Goal: Use online tool/utility

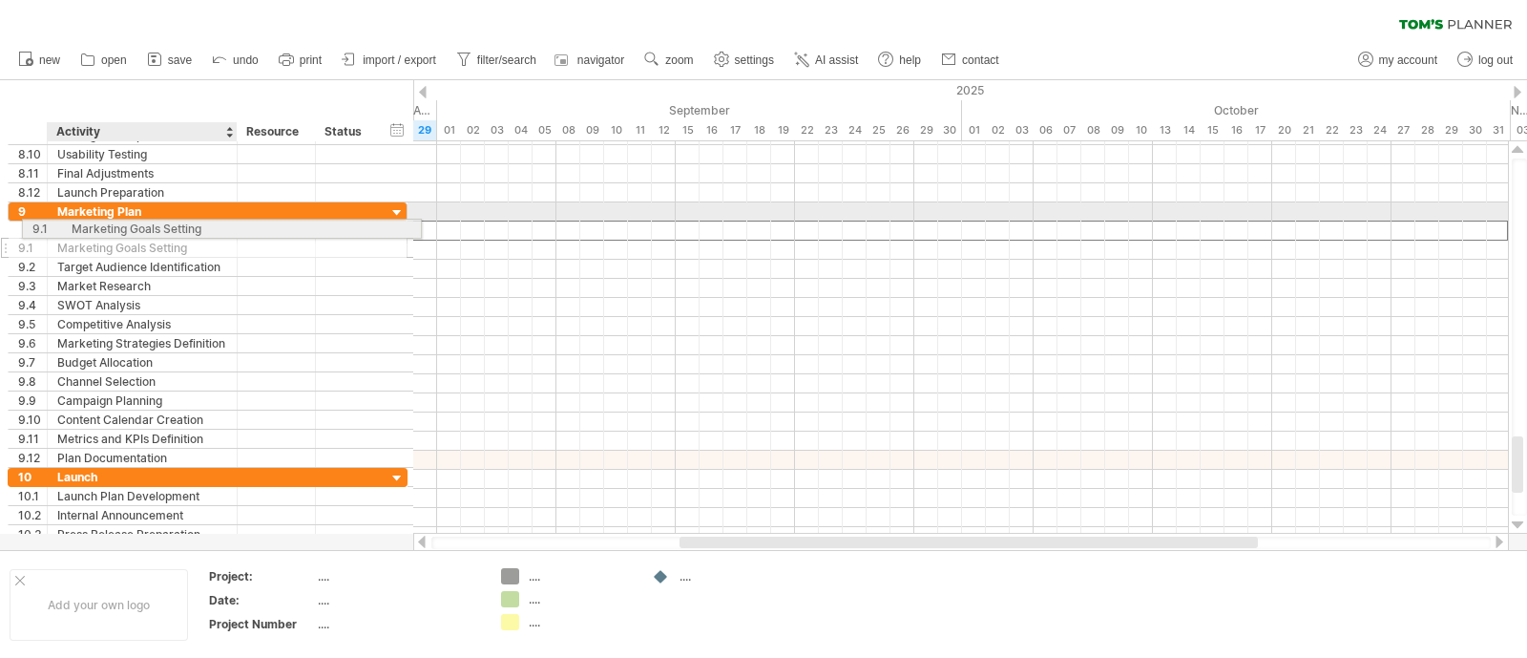
drag, startPoint x: 140, startPoint y: 229, endPoint x: 151, endPoint y: 223, distance: 12.0
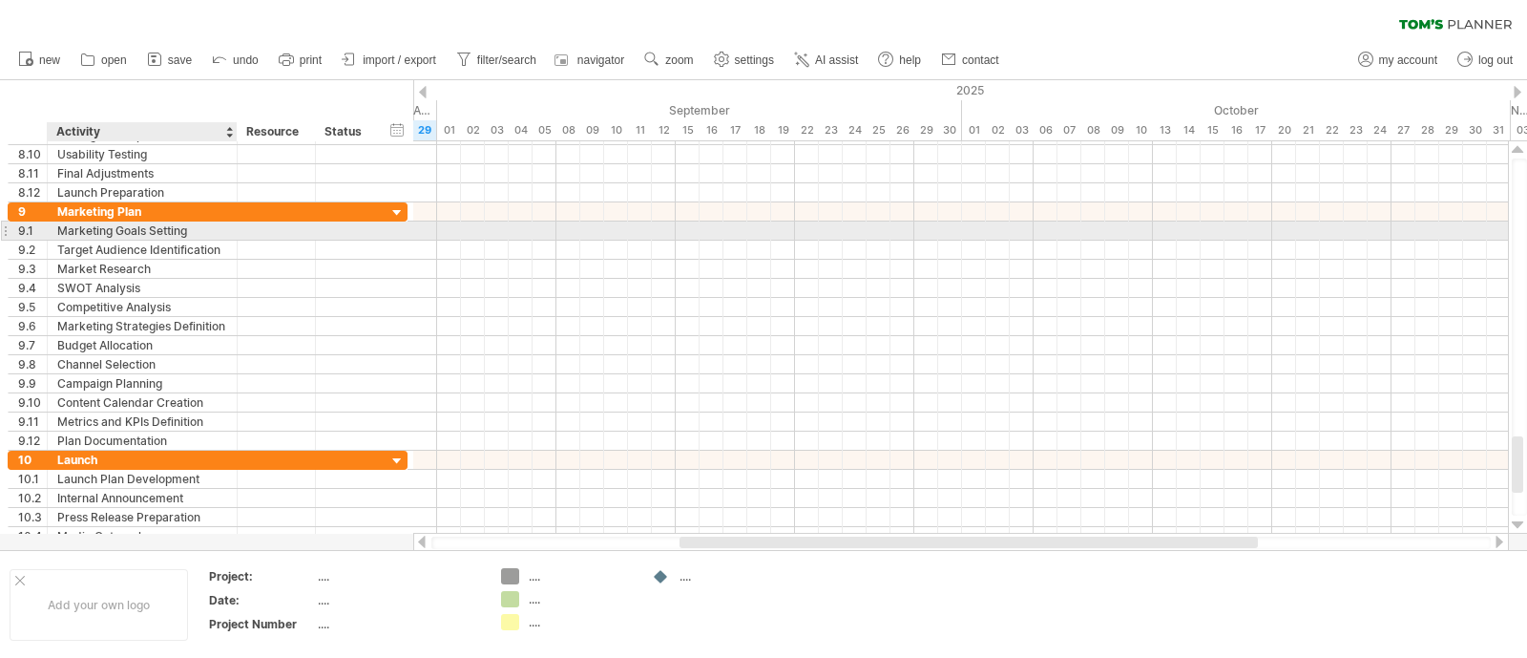
click at [179, 232] on div "Marketing Goals Setting" at bounding box center [142, 230] width 170 height 18
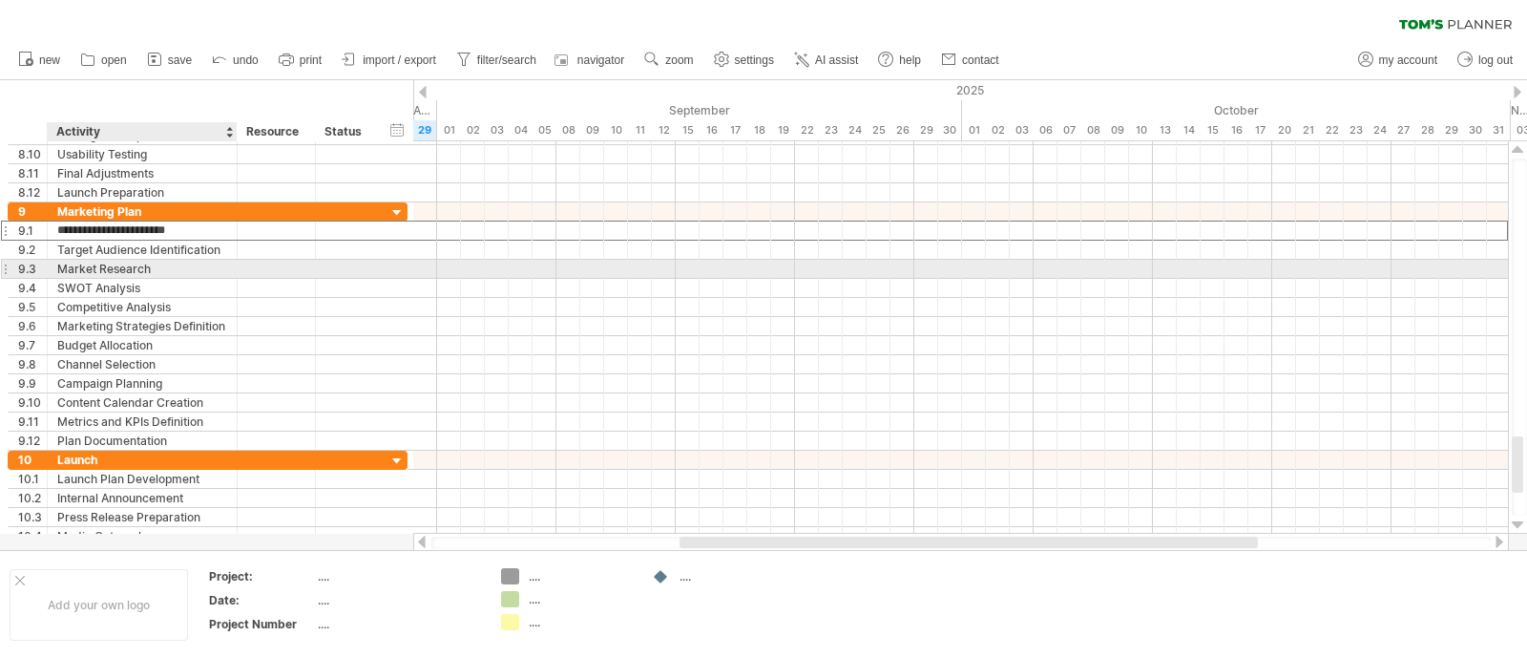
click at [154, 262] on div "Market Research" at bounding box center [142, 269] width 170 height 18
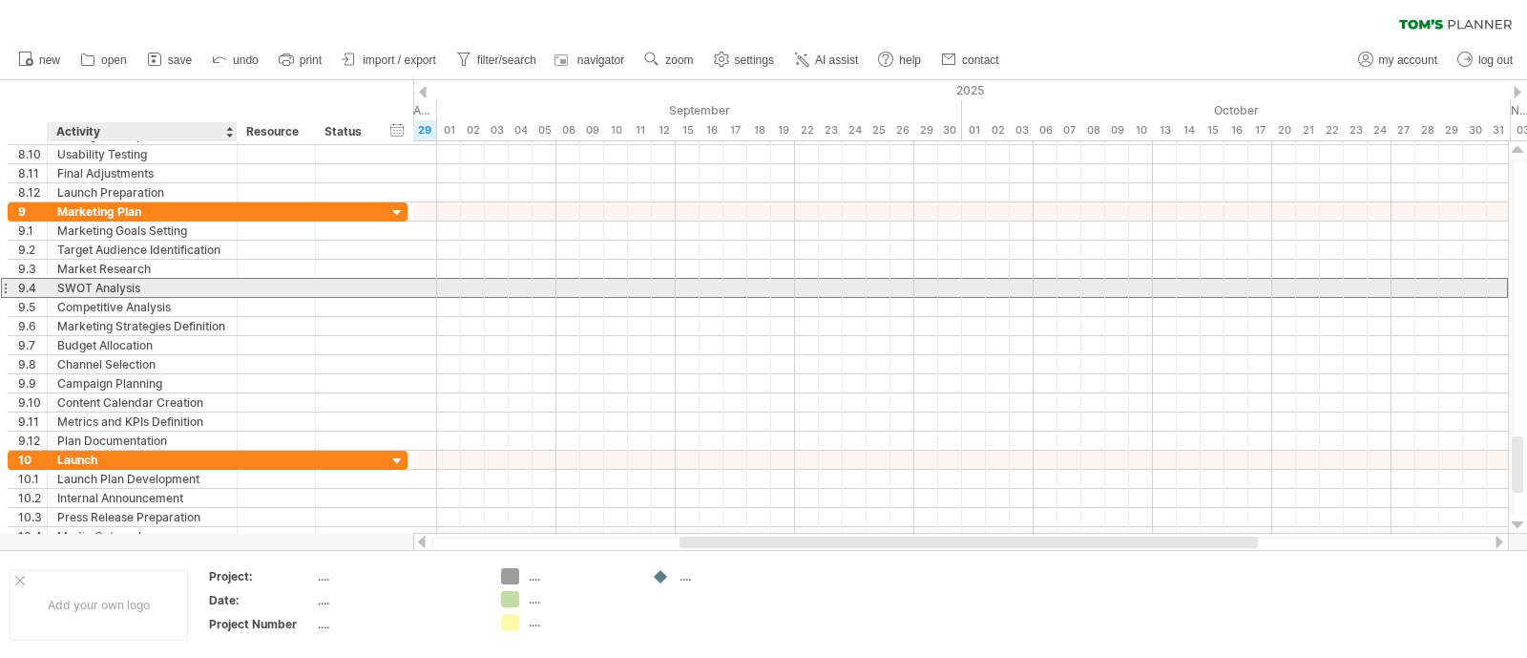
click at [143, 288] on div "SWOT Analysis" at bounding box center [142, 288] width 170 height 18
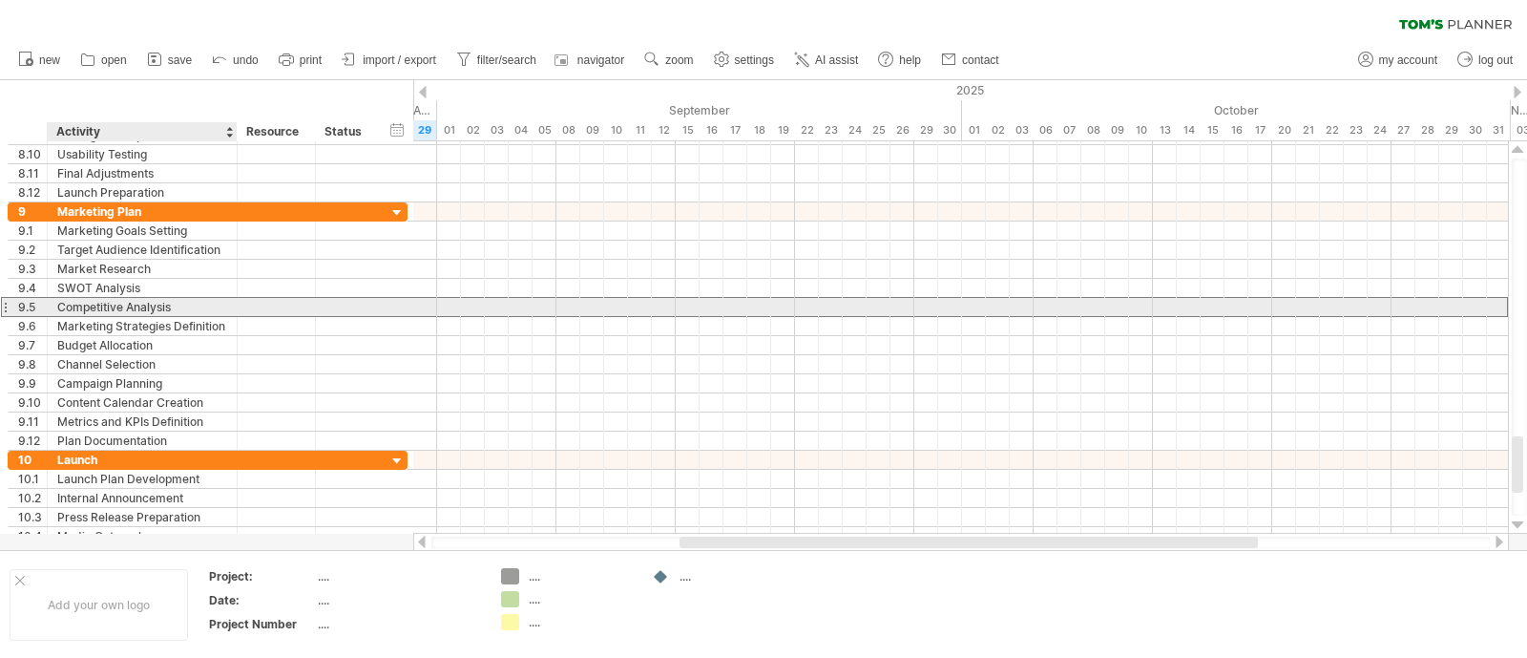
click at [143, 304] on div "Competitive Analysis" at bounding box center [142, 307] width 170 height 18
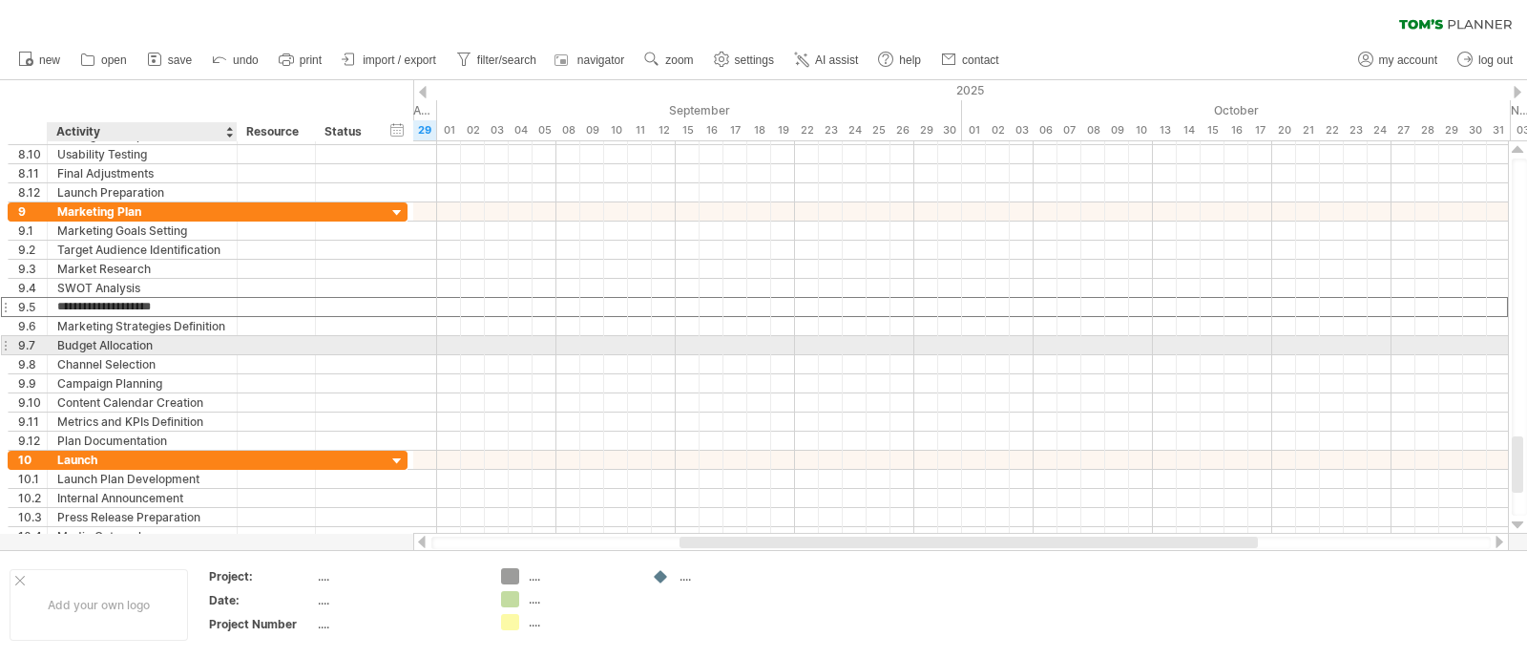
click at [137, 346] on div "Budget Allocation" at bounding box center [142, 345] width 170 height 18
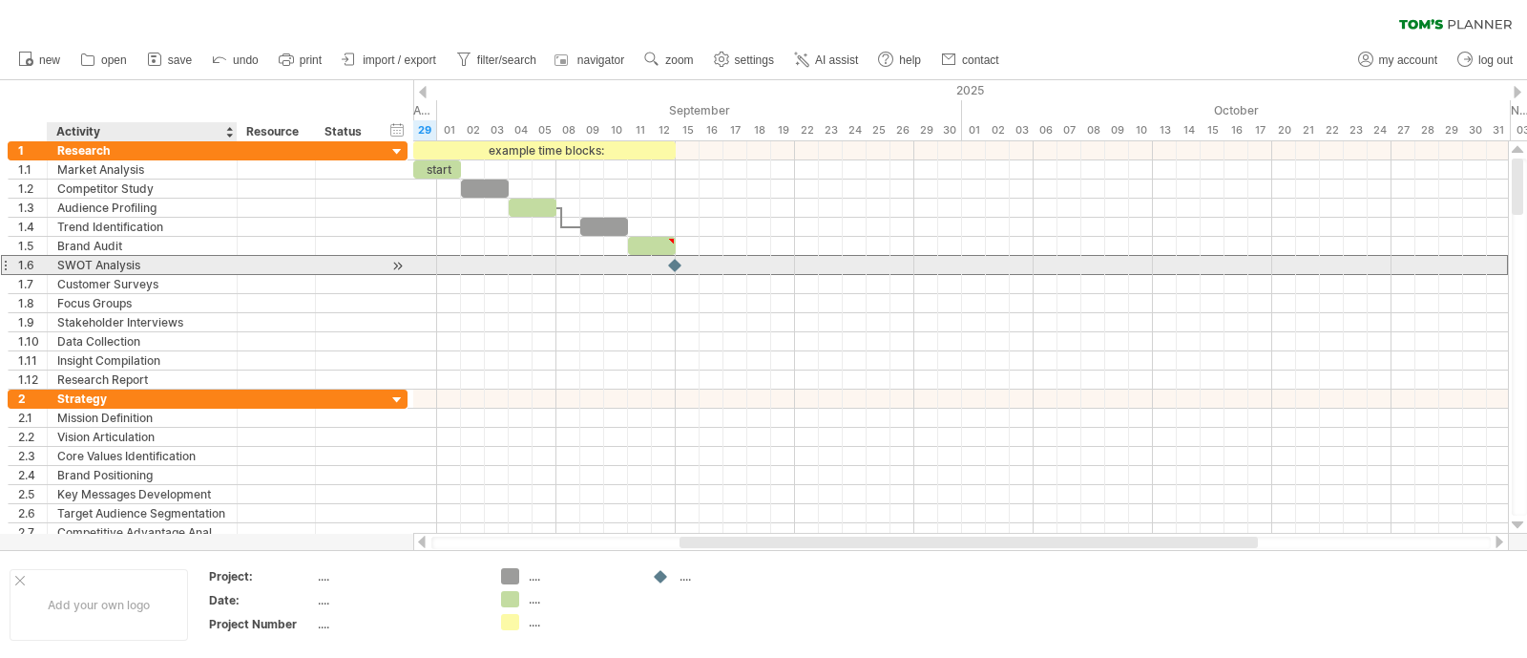
click at [128, 258] on div "SWOT Analysis" at bounding box center [142, 265] width 170 height 18
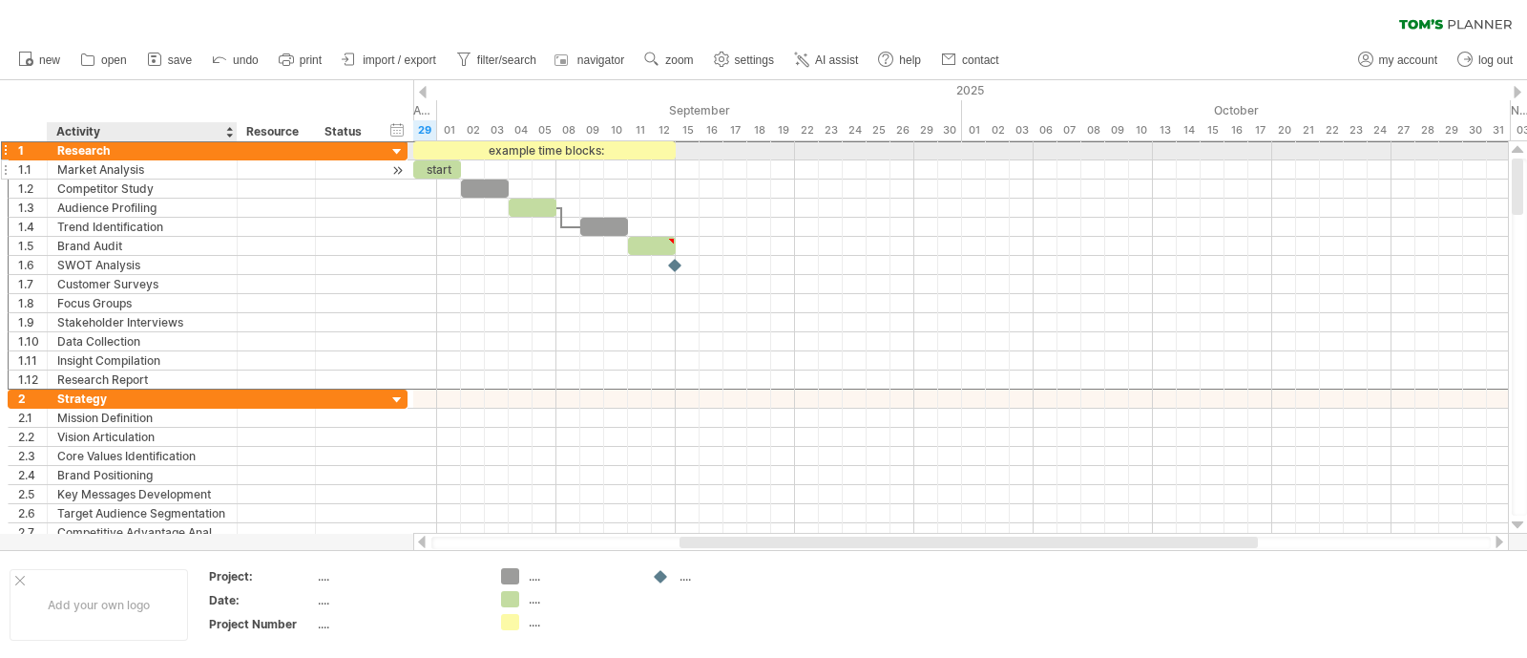
drag, startPoint x: 119, startPoint y: 151, endPoint x: 119, endPoint y: 161, distance: 10.5
click at [119, 152] on div "Research" at bounding box center [142, 150] width 170 height 18
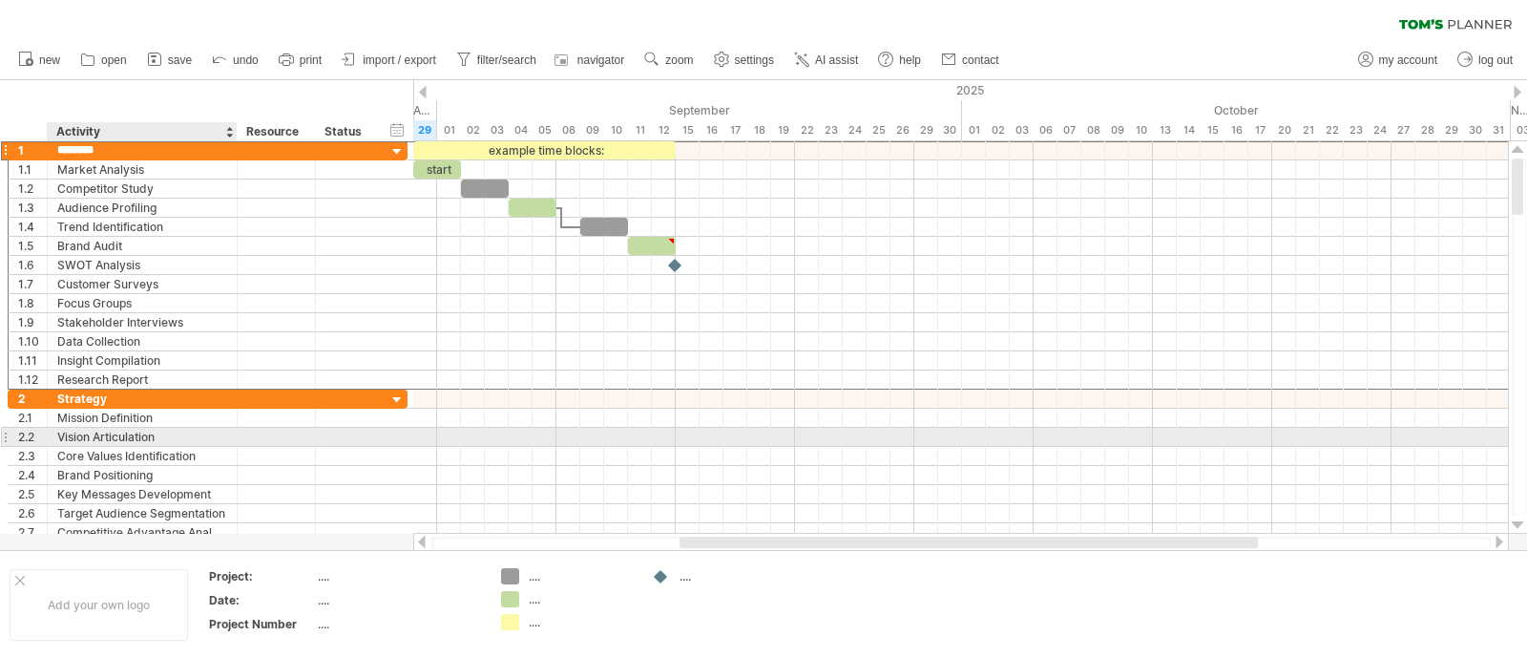
click at [122, 437] on div "Vision Articulation" at bounding box center [142, 437] width 170 height 18
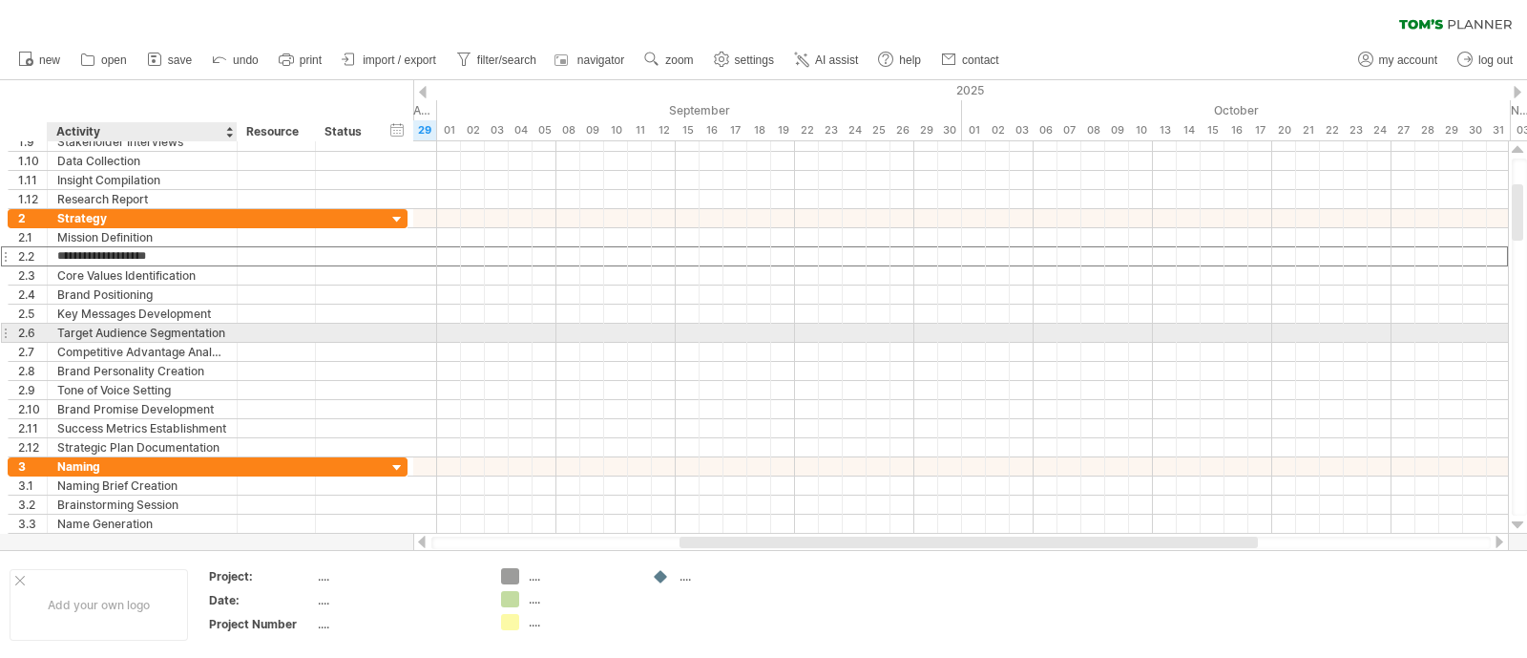
click at [134, 337] on div "Target Audience Segmentation" at bounding box center [142, 333] width 170 height 18
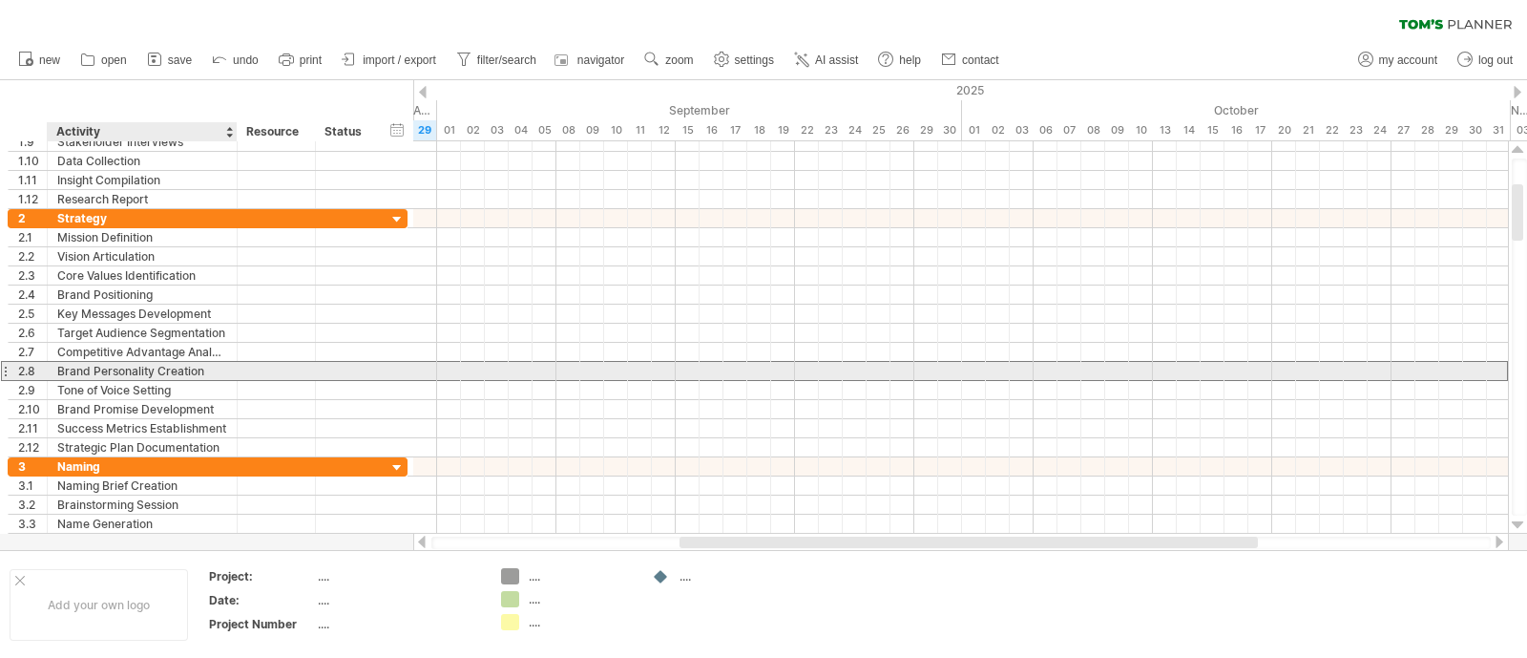
click at [130, 375] on div "Brand Personality Creation" at bounding box center [142, 371] width 170 height 18
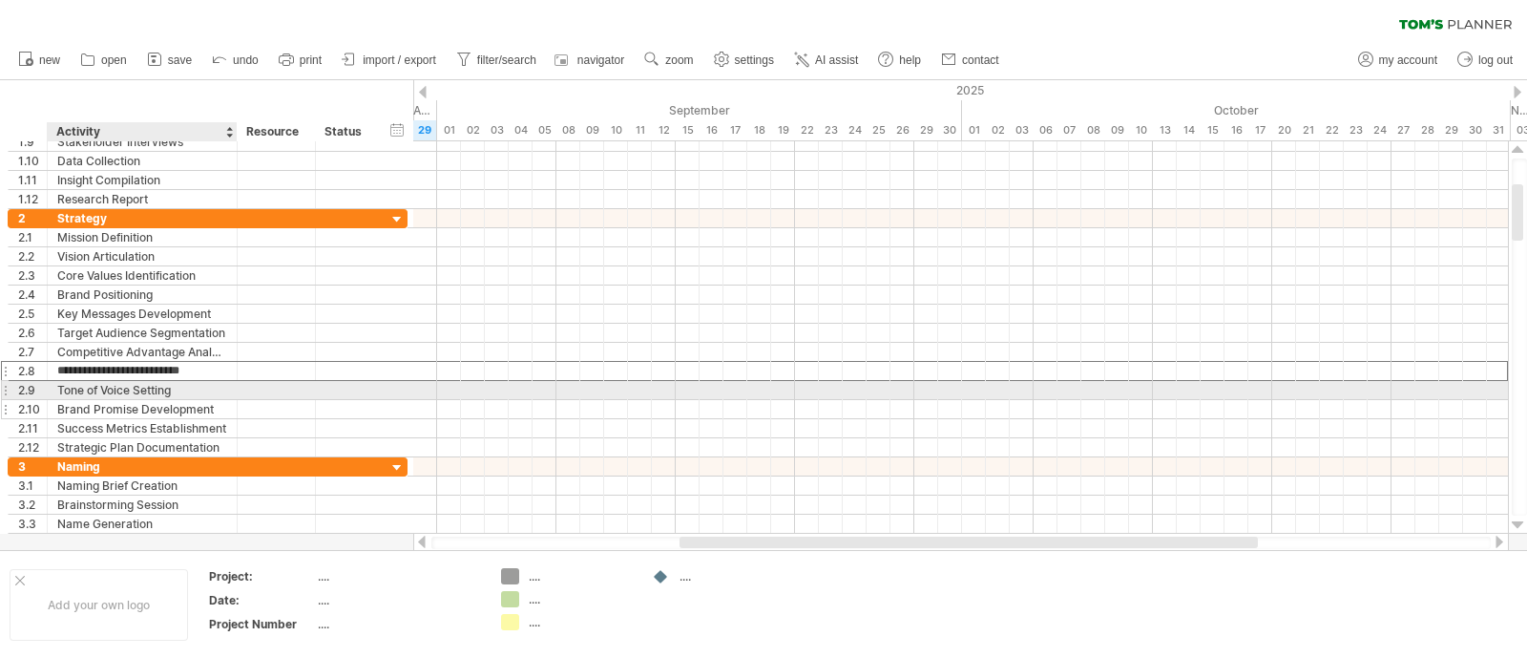
click at [127, 400] on div "Brand Promise Development" at bounding box center [142, 409] width 170 height 18
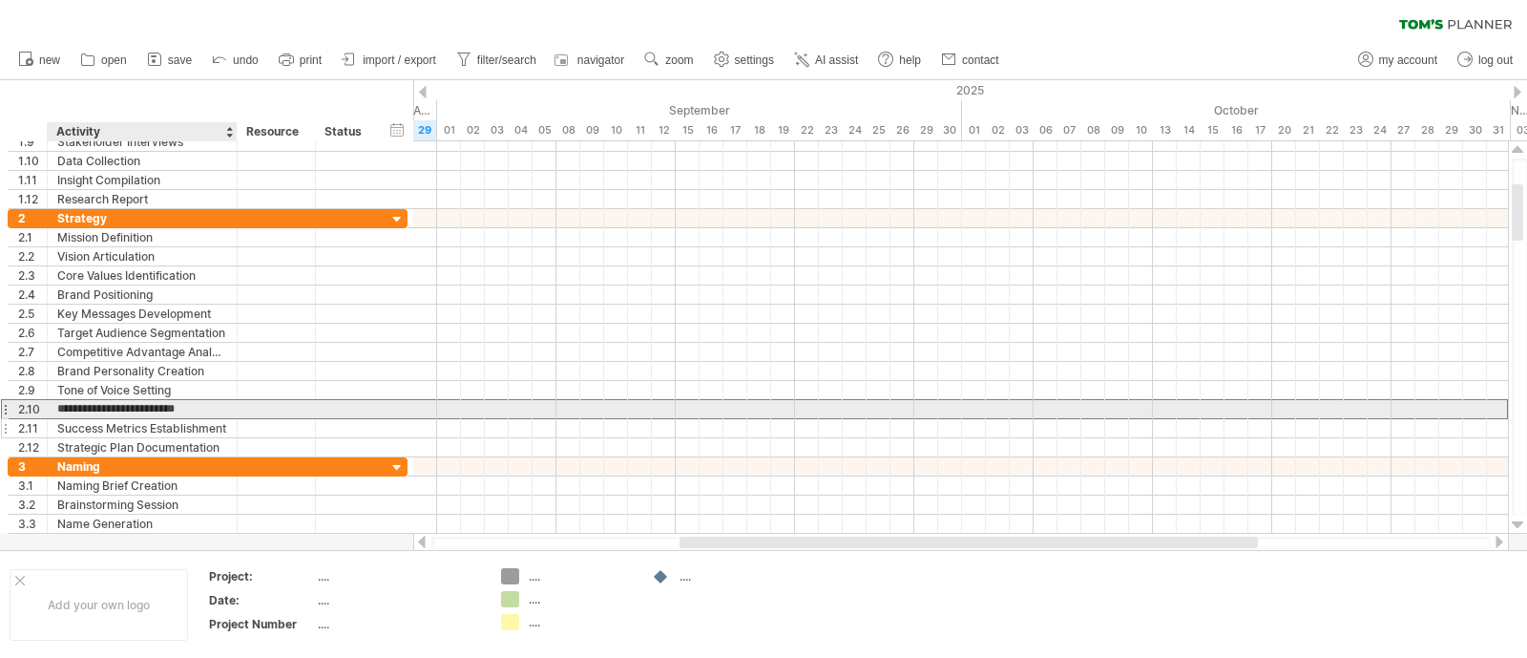
click at [127, 427] on div "Success Metrics Establishment" at bounding box center [142, 428] width 170 height 18
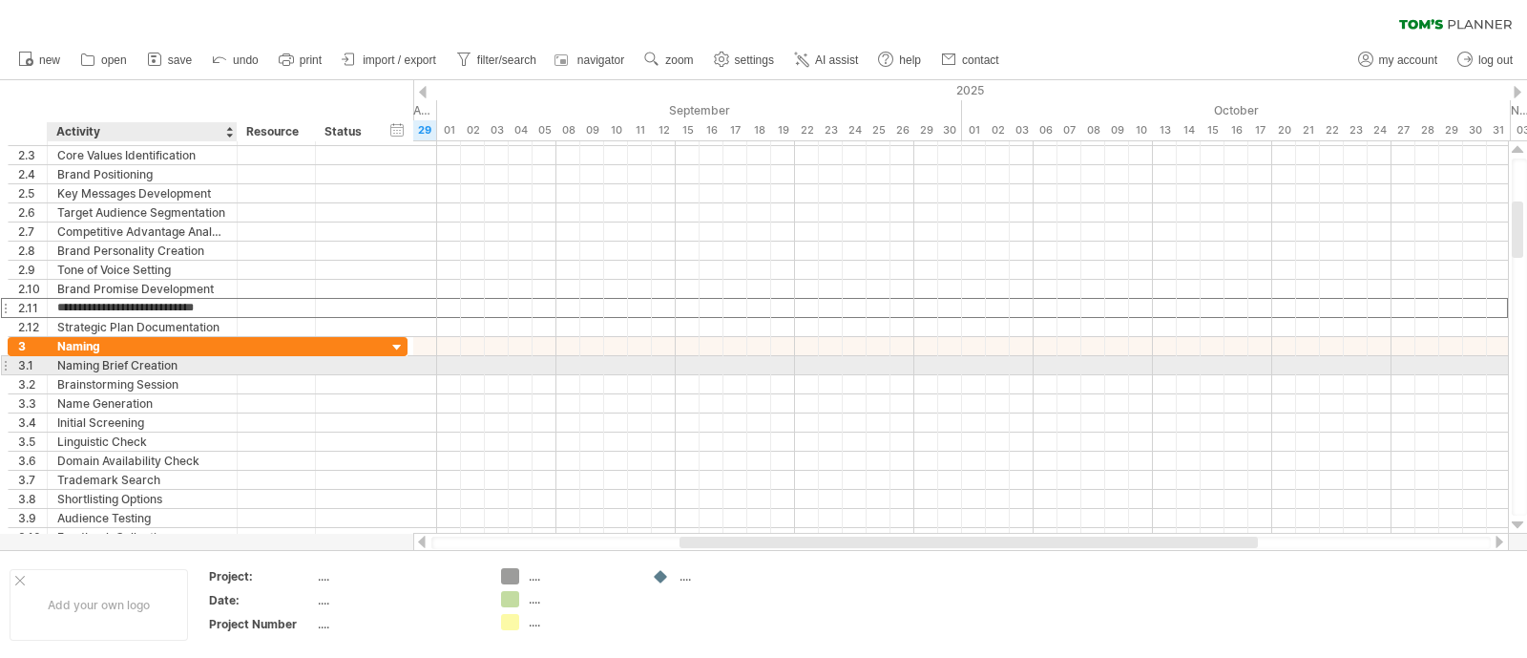
click at [135, 360] on div "Naming Brief Creation" at bounding box center [142, 365] width 170 height 18
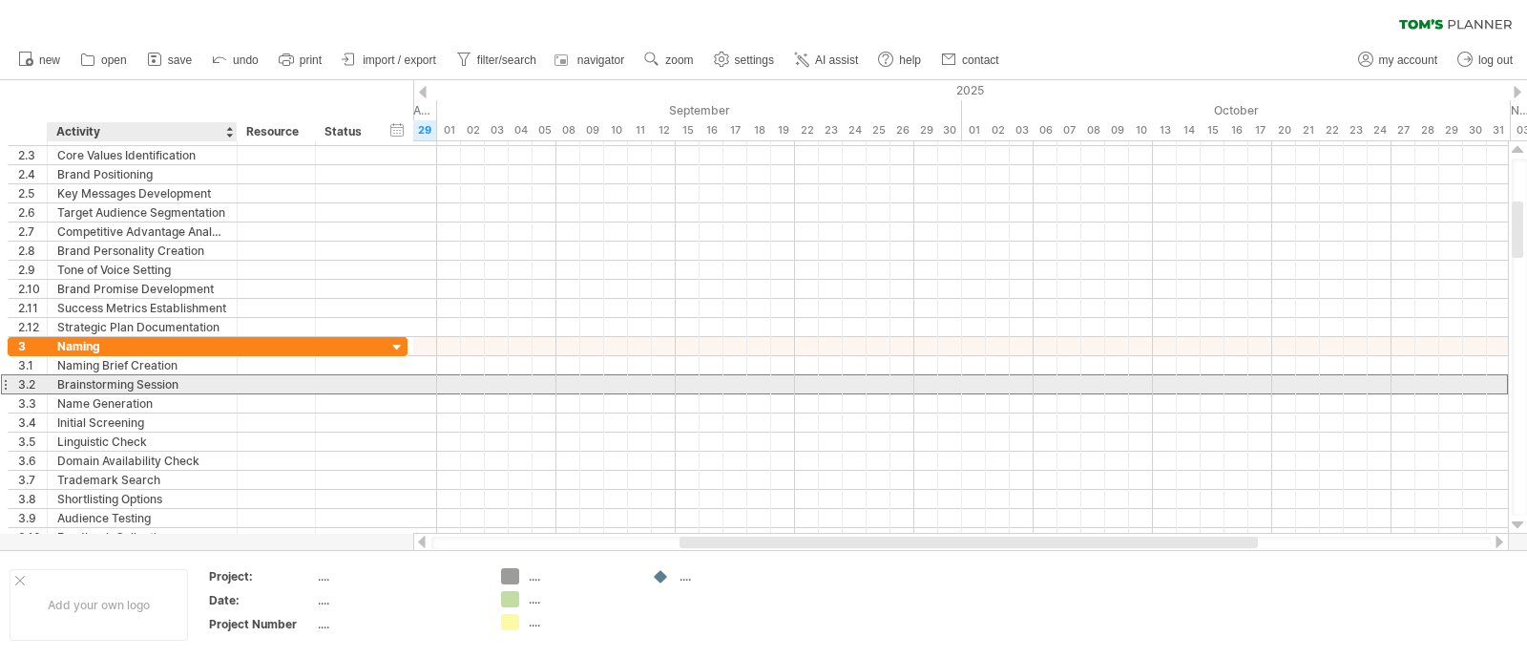
click at [121, 388] on div "Brainstorming Session" at bounding box center [142, 384] width 170 height 18
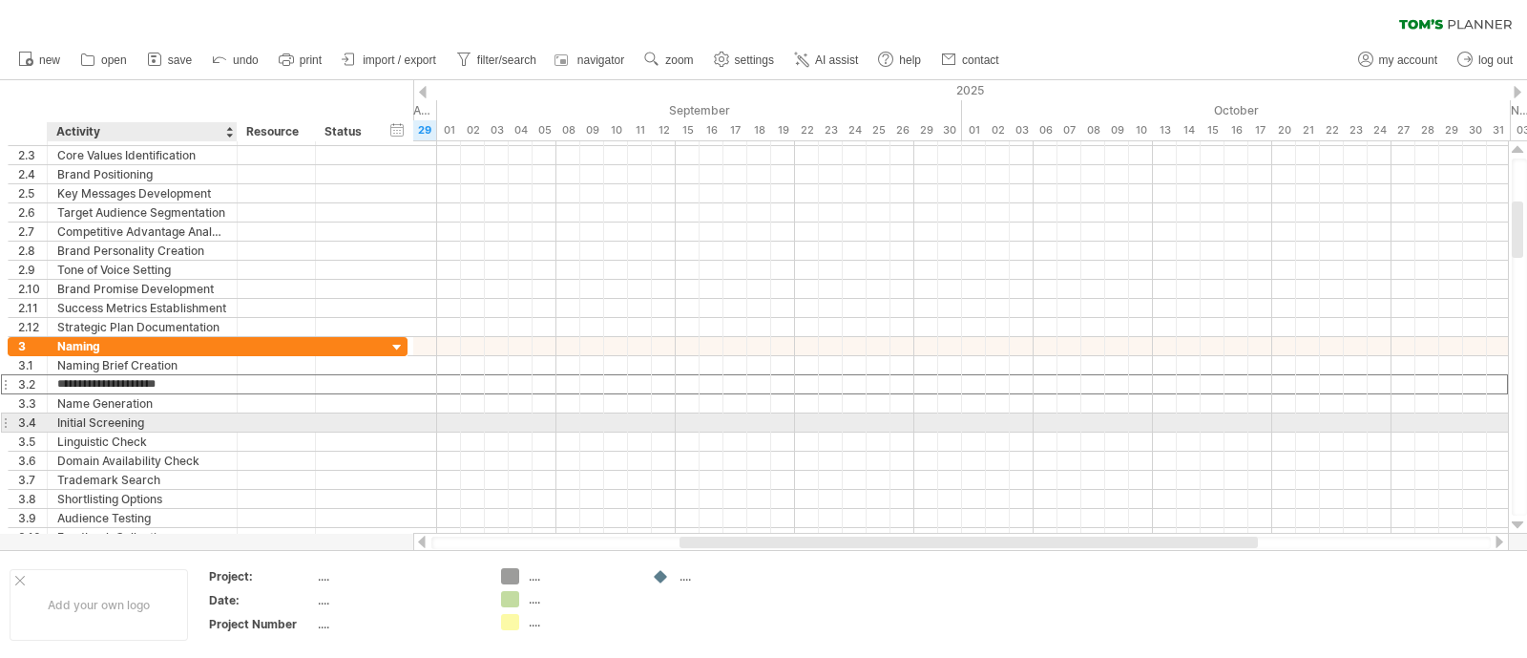
click at [127, 426] on div "Initial Screening" at bounding box center [142, 422] width 170 height 18
click at [123, 471] on div "Trademark Search" at bounding box center [142, 480] width 170 height 18
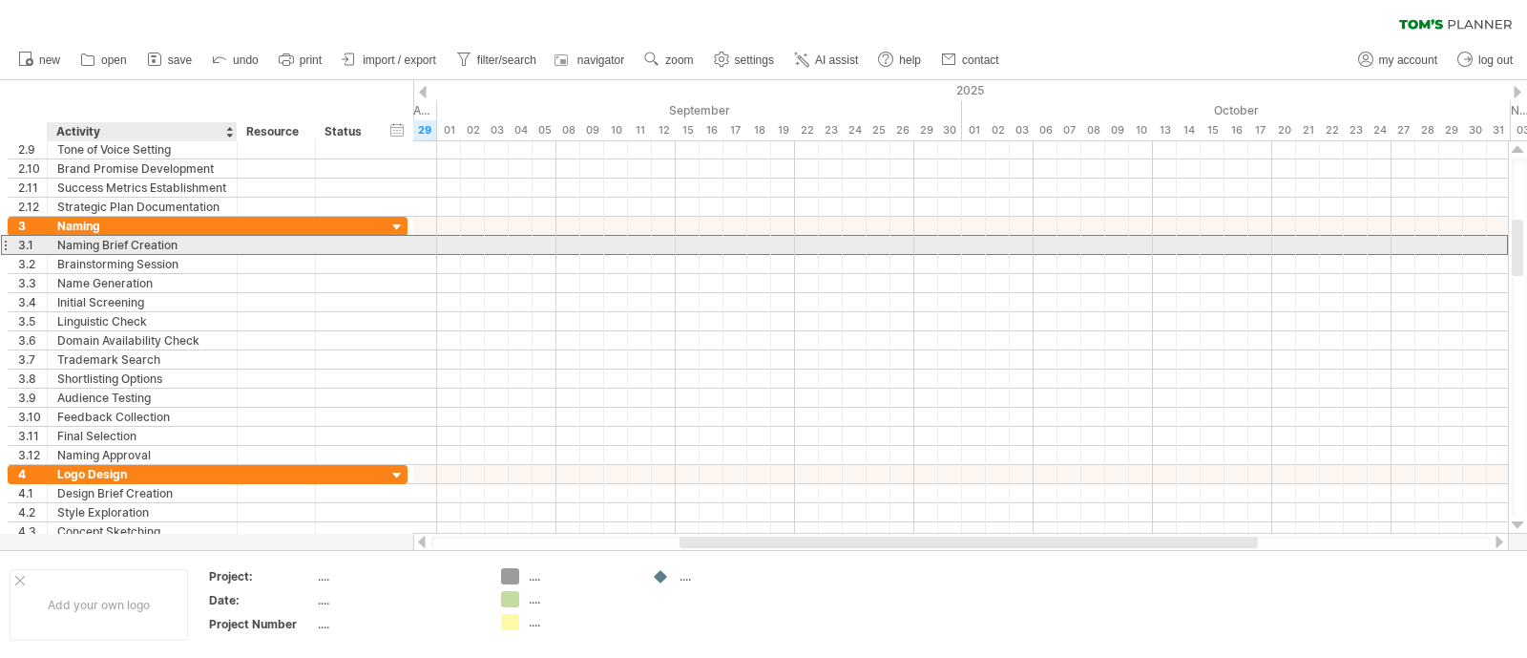
click at [131, 244] on div "Naming Brief Creation" at bounding box center [142, 245] width 170 height 18
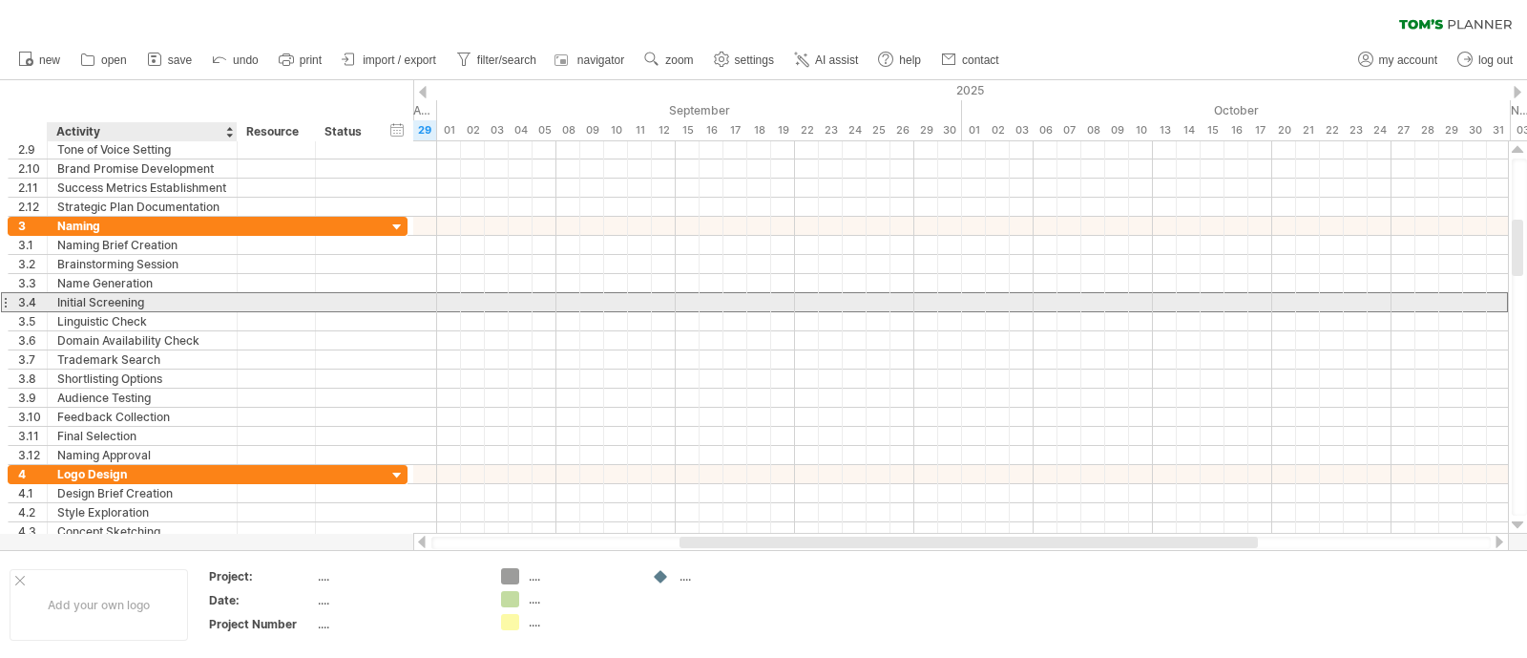
click at [128, 303] on div "Initial Screening" at bounding box center [142, 302] width 170 height 18
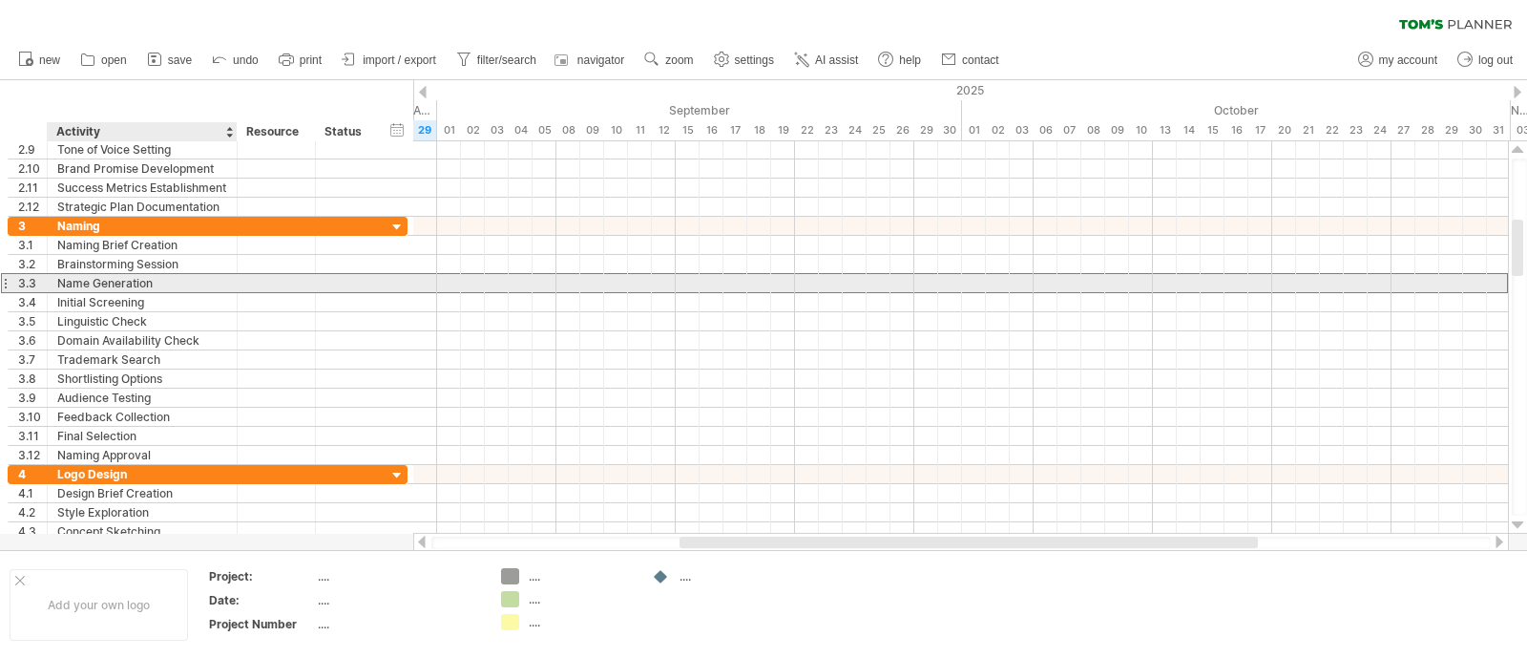
click at [128, 286] on div "Name Generation" at bounding box center [142, 283] width 170 height 18
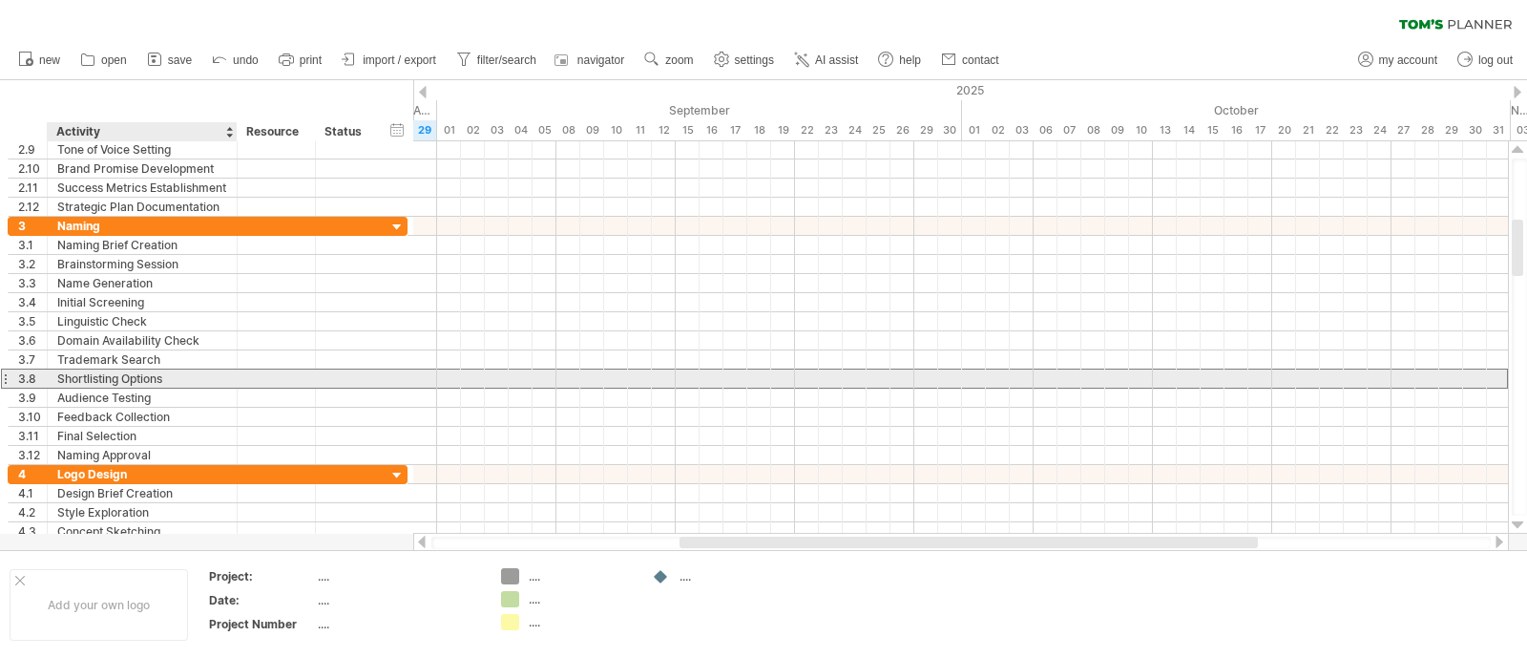
click at [123, 377] on div "Shortlisting Options" at bounding box center [142, 378] width 170 height 18
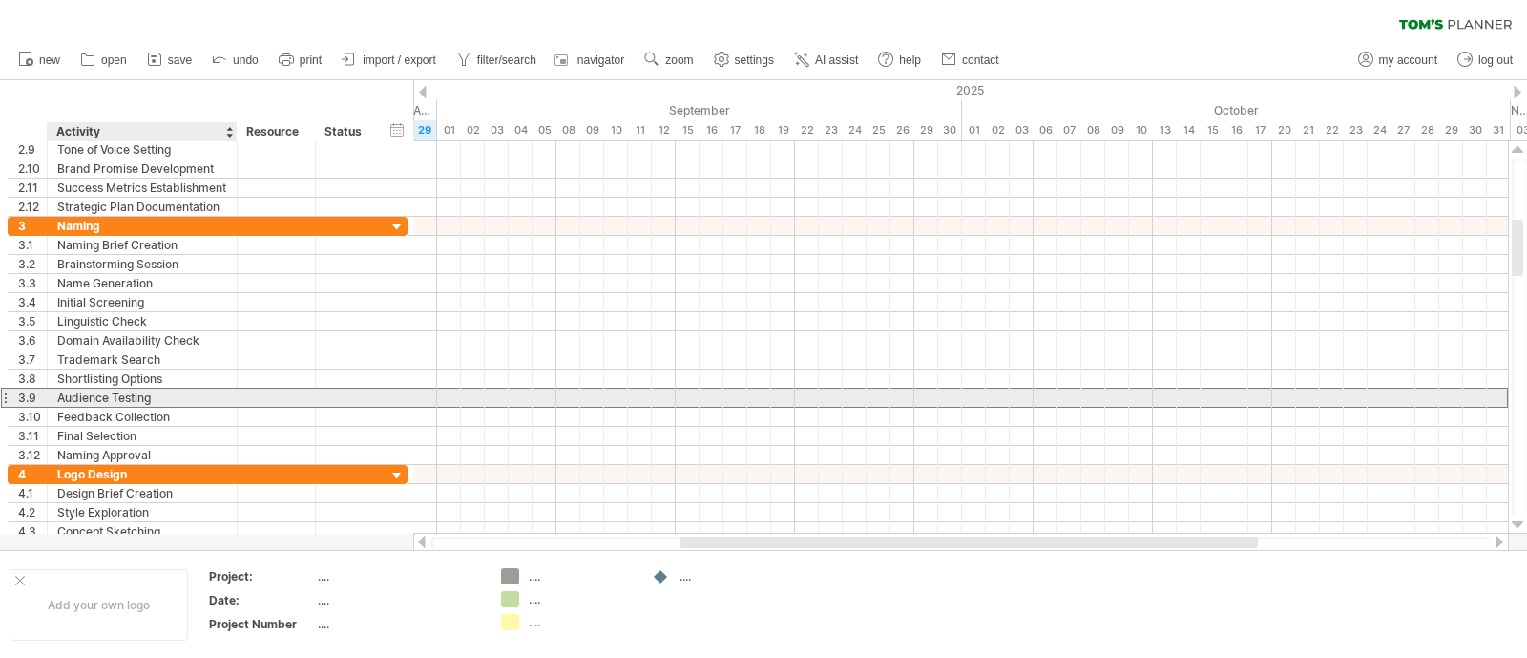
click at [136, 399] on div "Audience Testing" at bounding box center [142, 397] width 170 height 18
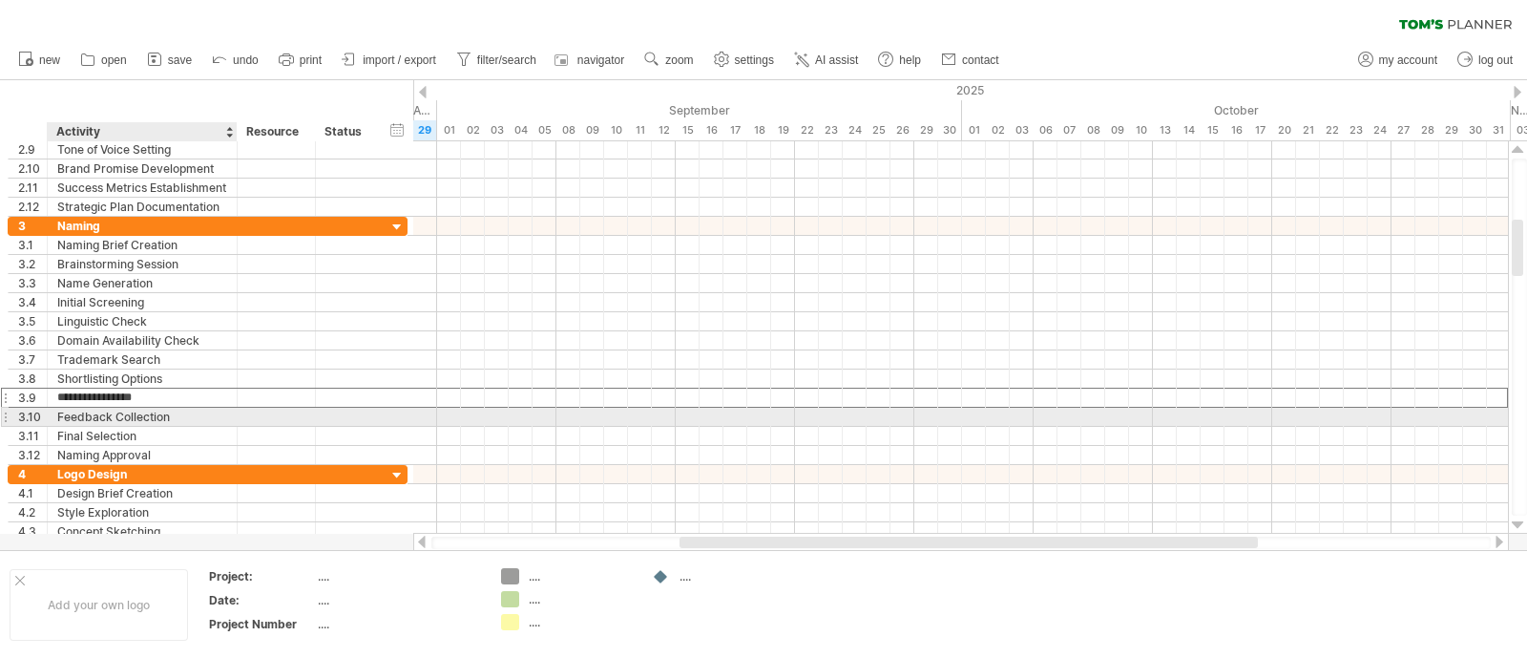
click at [149, 422] on div "Feedback Collection" at bounding box center [142, 417] width 170 height 18
click at [145, 427] on div "Final Selection" at bounding box center [142, 436] width 170 height 18
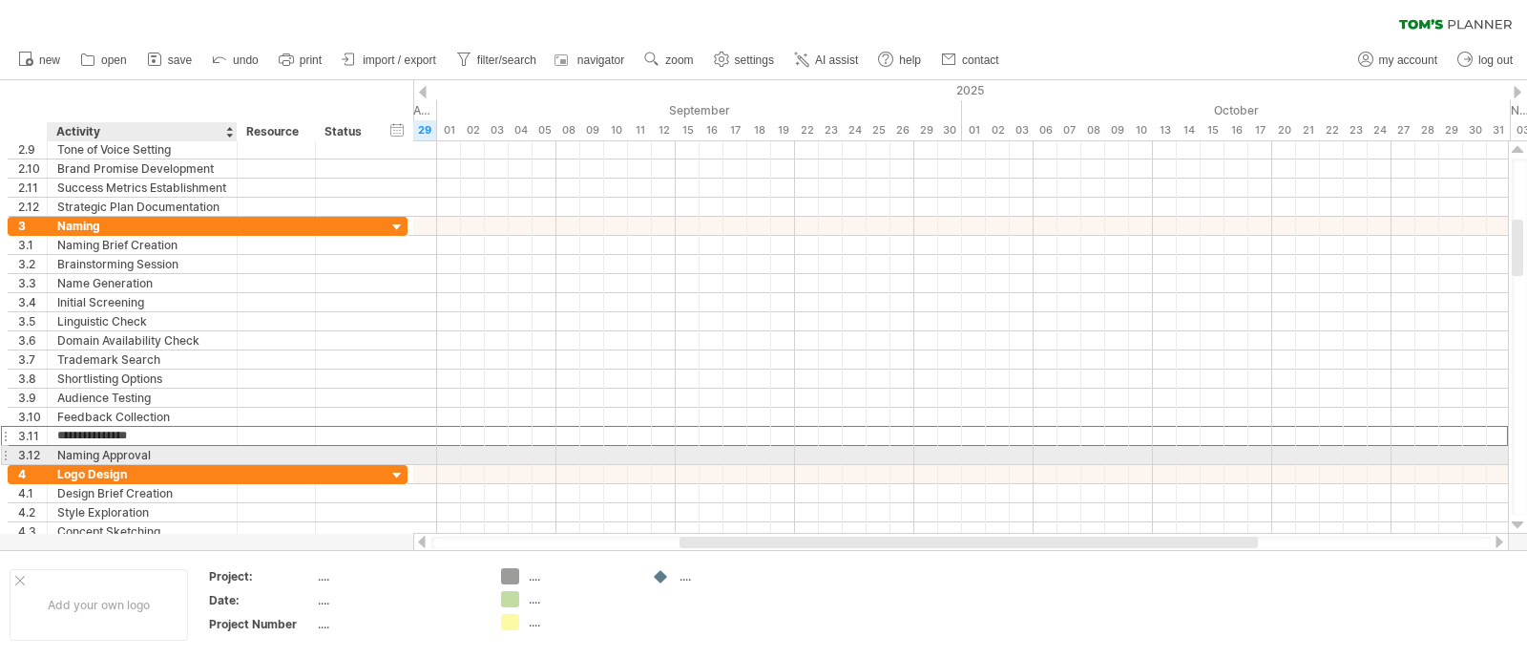
click at [148, 453] on div "Naming Approval" at bounding box center [142, 455] width 170 height 18
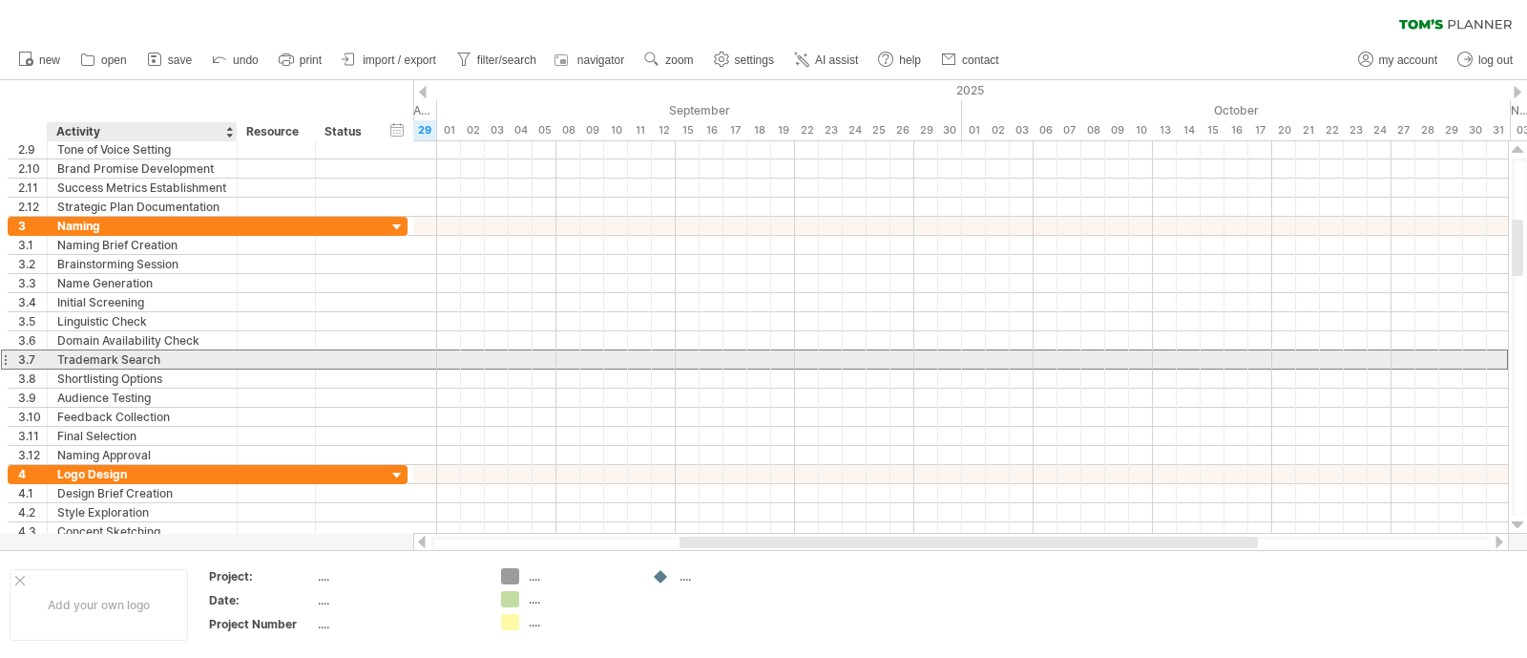
click at [111, 357] on div "Trademark Search" at bounding box center [142, 359] width 170 height 18
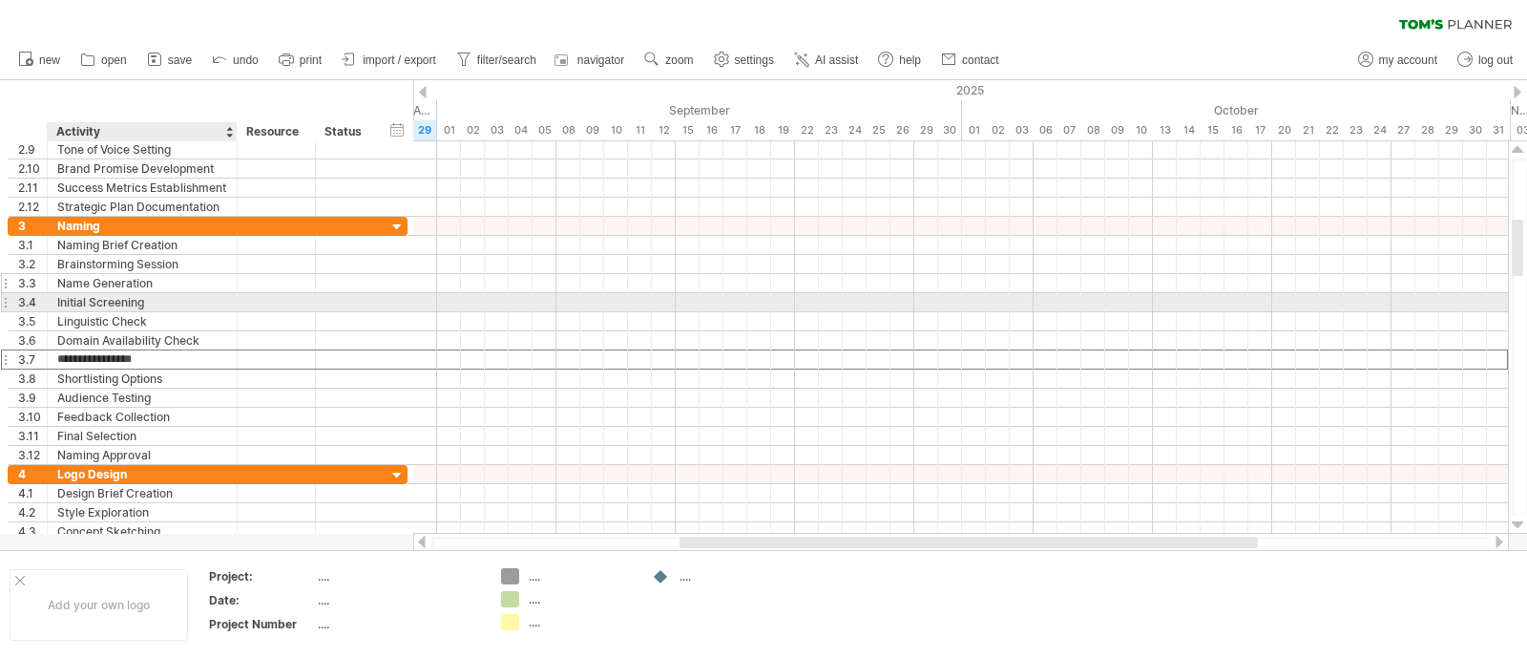
click at [103, 279] on div "Name Generation" at bounding box center [142, 283] width 170 height 18
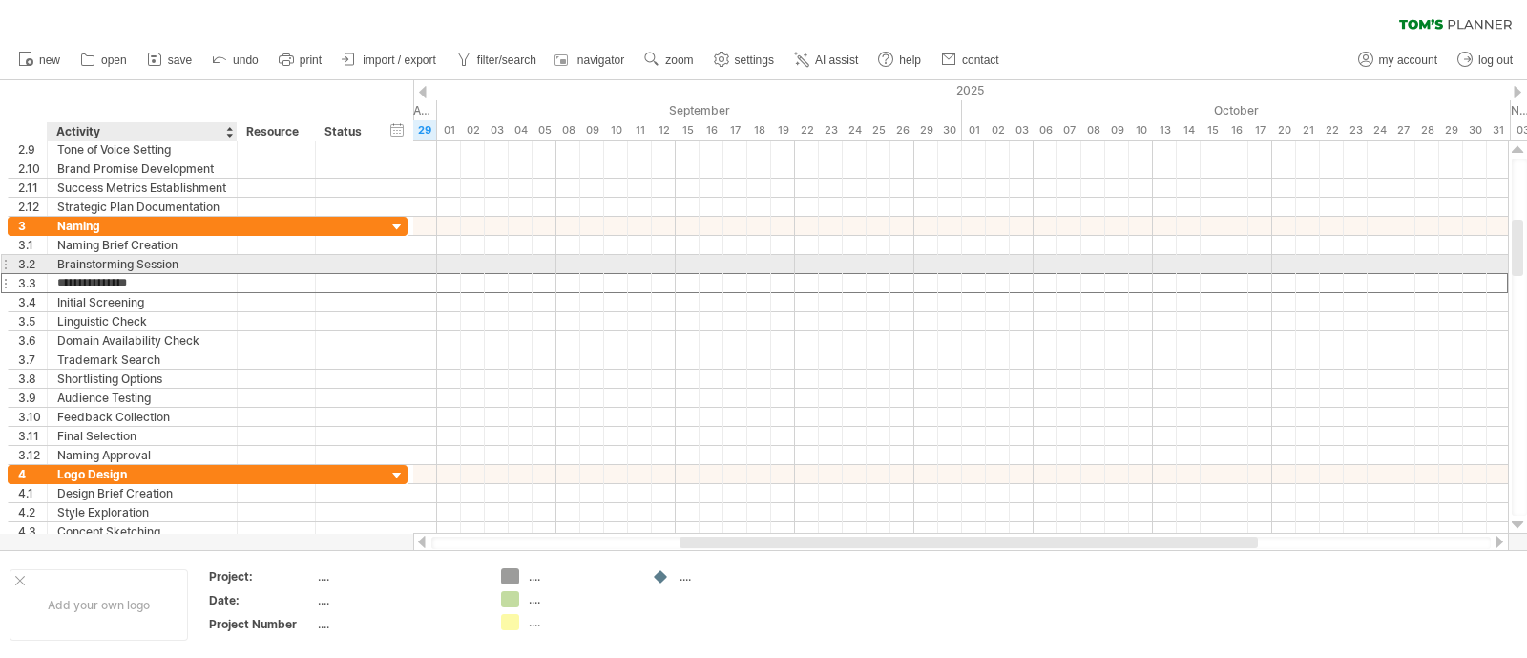
click at [100, 255] on div "Brainstorming Session" at bounding box center [142, 264] width 170 height 18
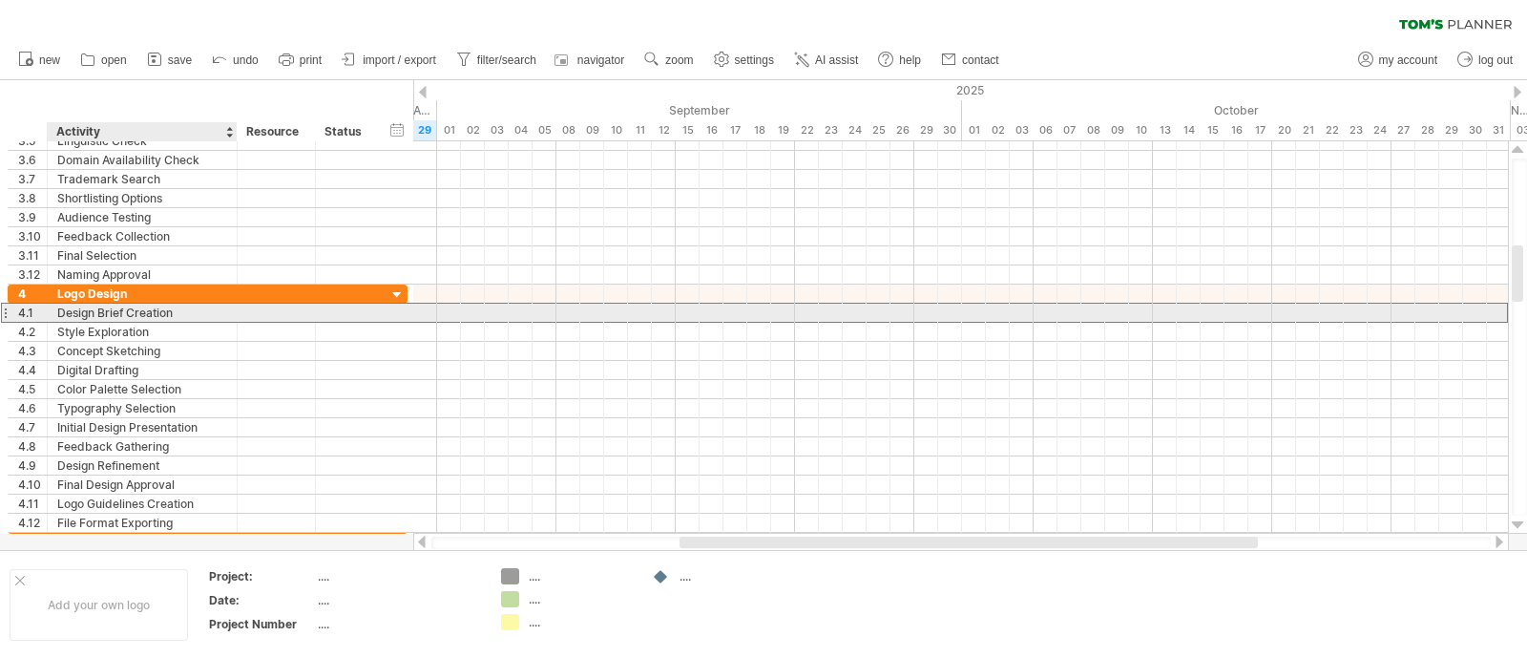
click at [104, 312] on div "Design Brief Creation" at bounding box center [142, 313] width 170 height 18
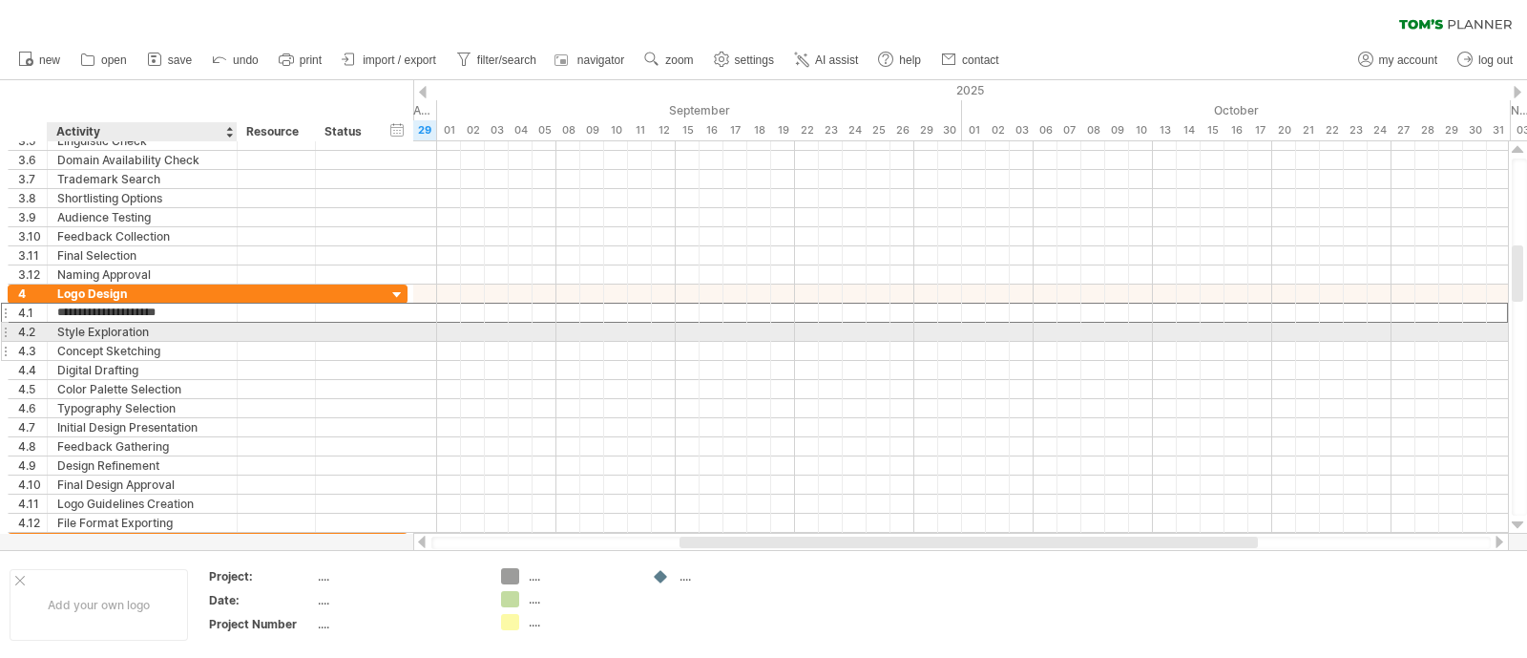
click at [106, 342] on div "Concept Sketching" at bounding box center [142, 351] width 170 height 18
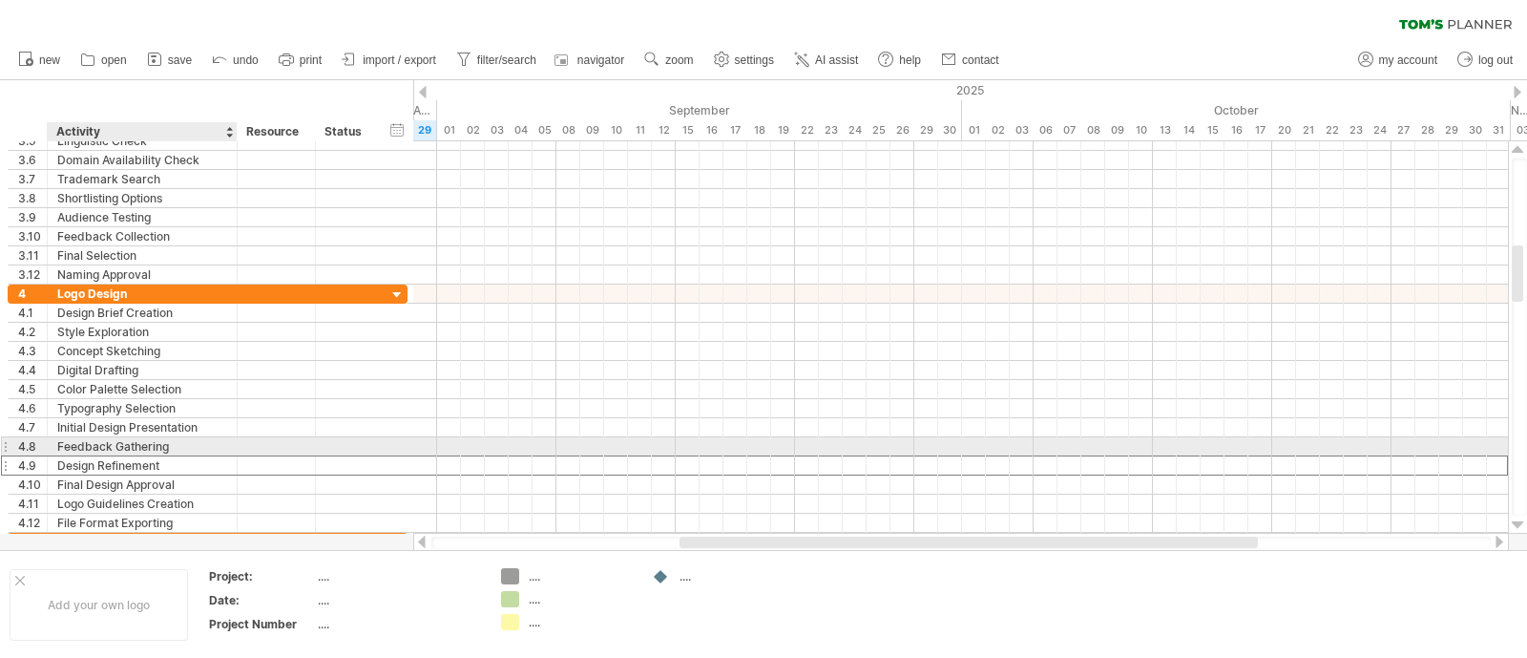
drag, startPoint x: 127, startPoint y: 453, endPoint x: 106, endPoint y: 471, distance: 27.1
click at [126, 456] on div "Design Refinement" at bounding box center [142, 465] width 170 height 18
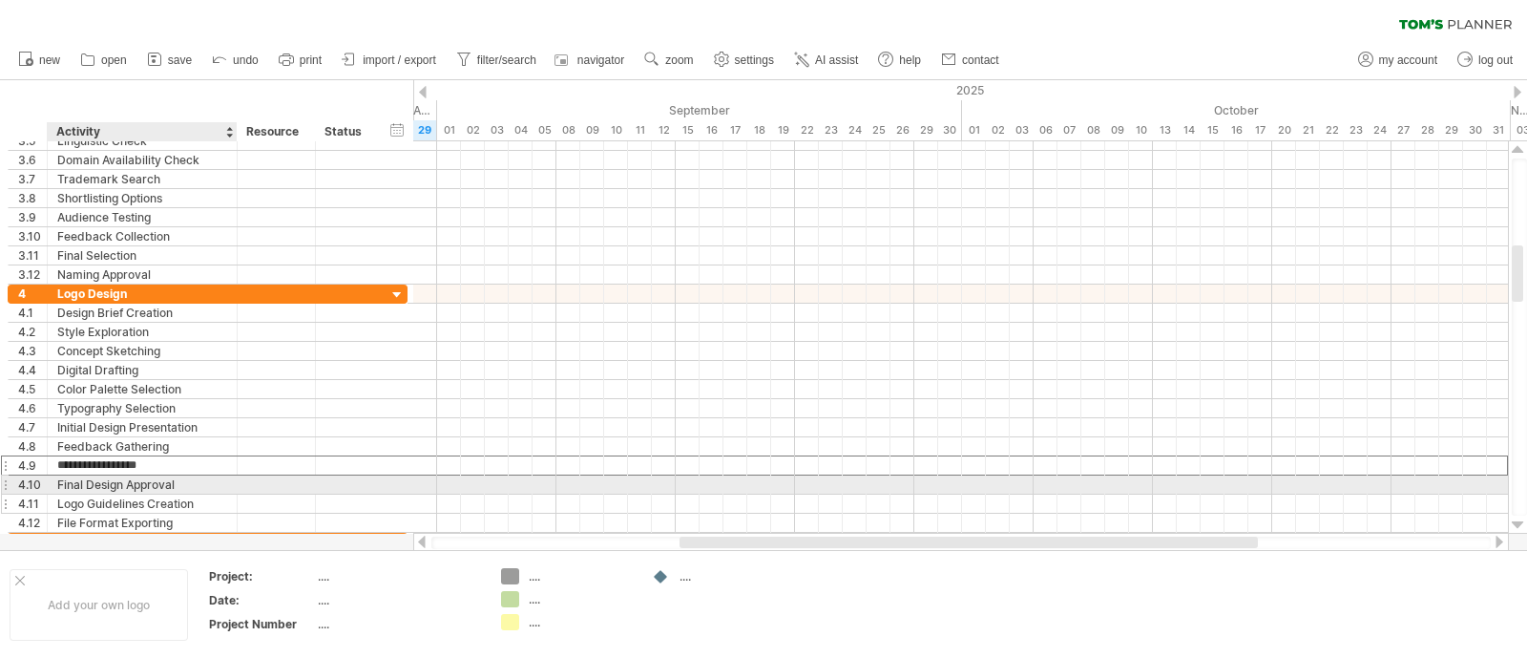
click at [100, 498] on div "Logo Guidelines Creation" at bounding box center [142, 503] width 170 height 18
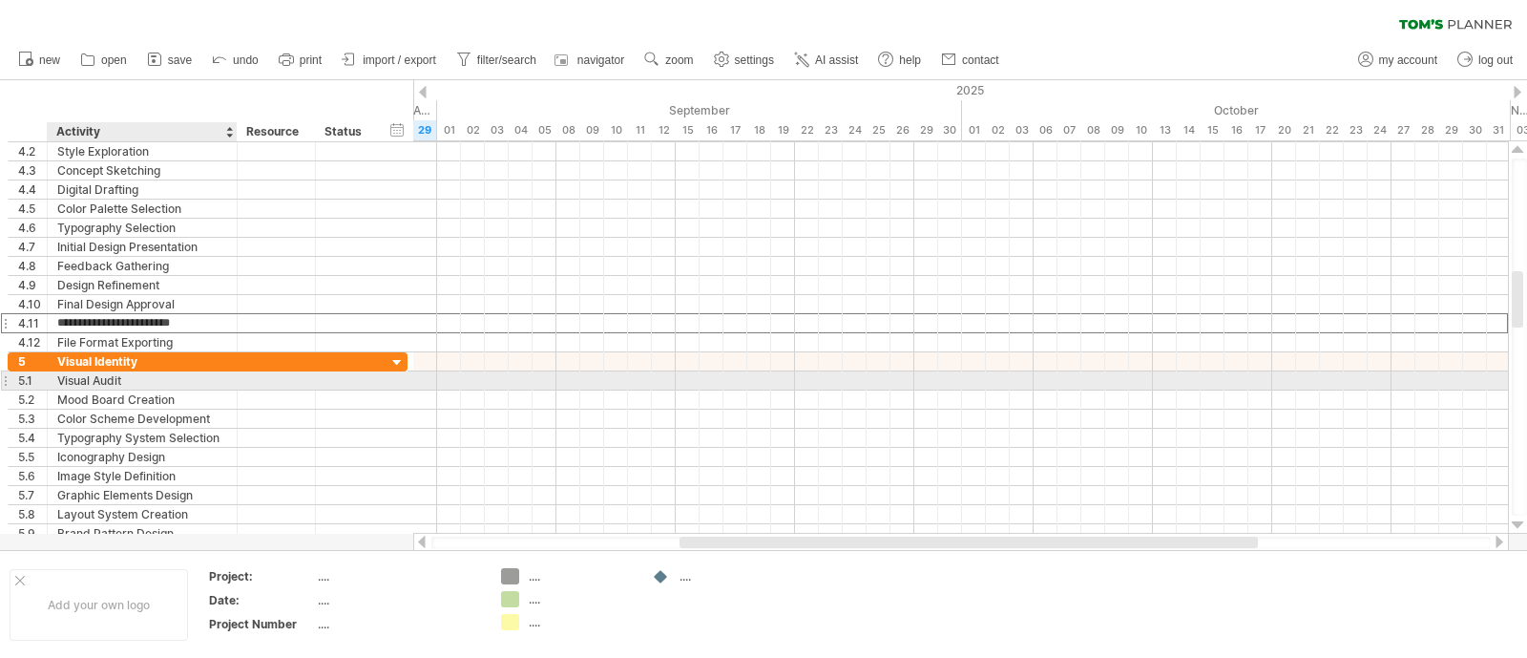
click at [125, 373] on div "Visual Audit" at bounding box center [142, 380] width 170 height 18
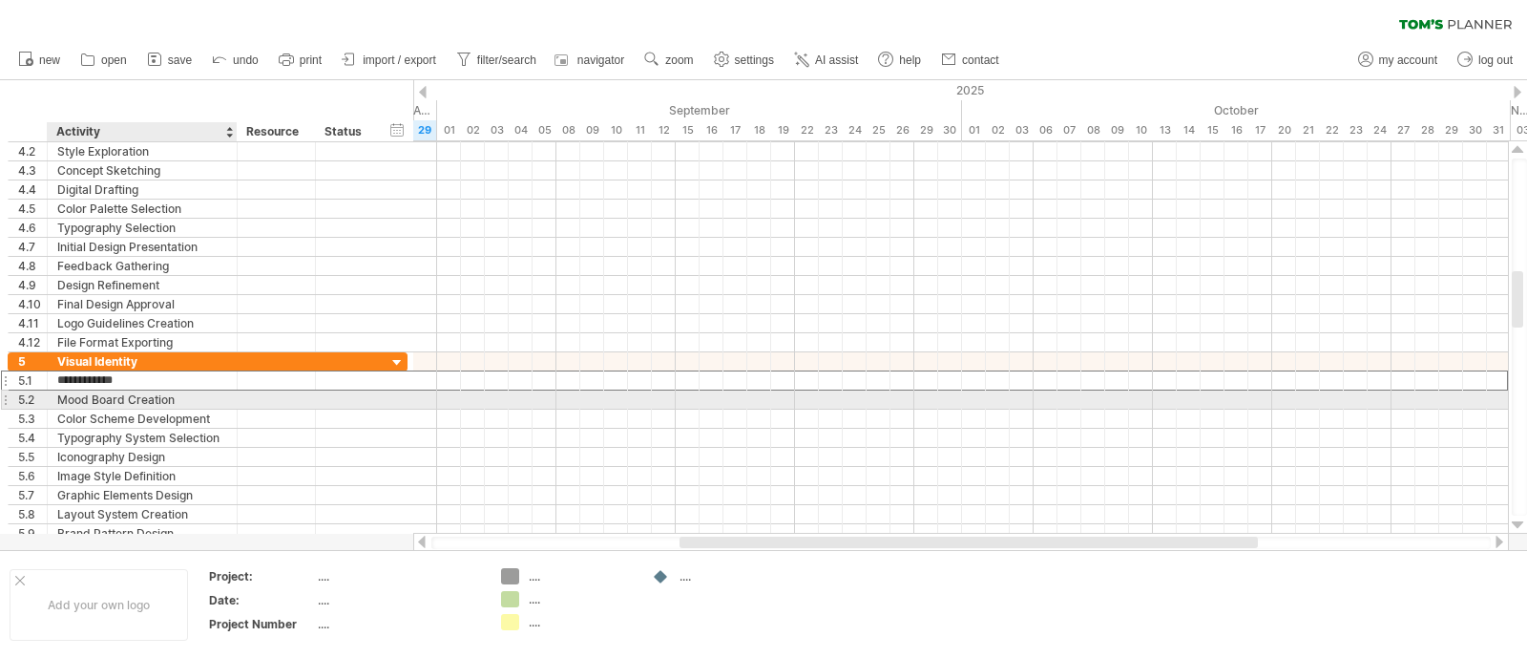
click at [125, 398] on div "Mood Board Creation" at bounding box center [142, 399] width 170 height 18
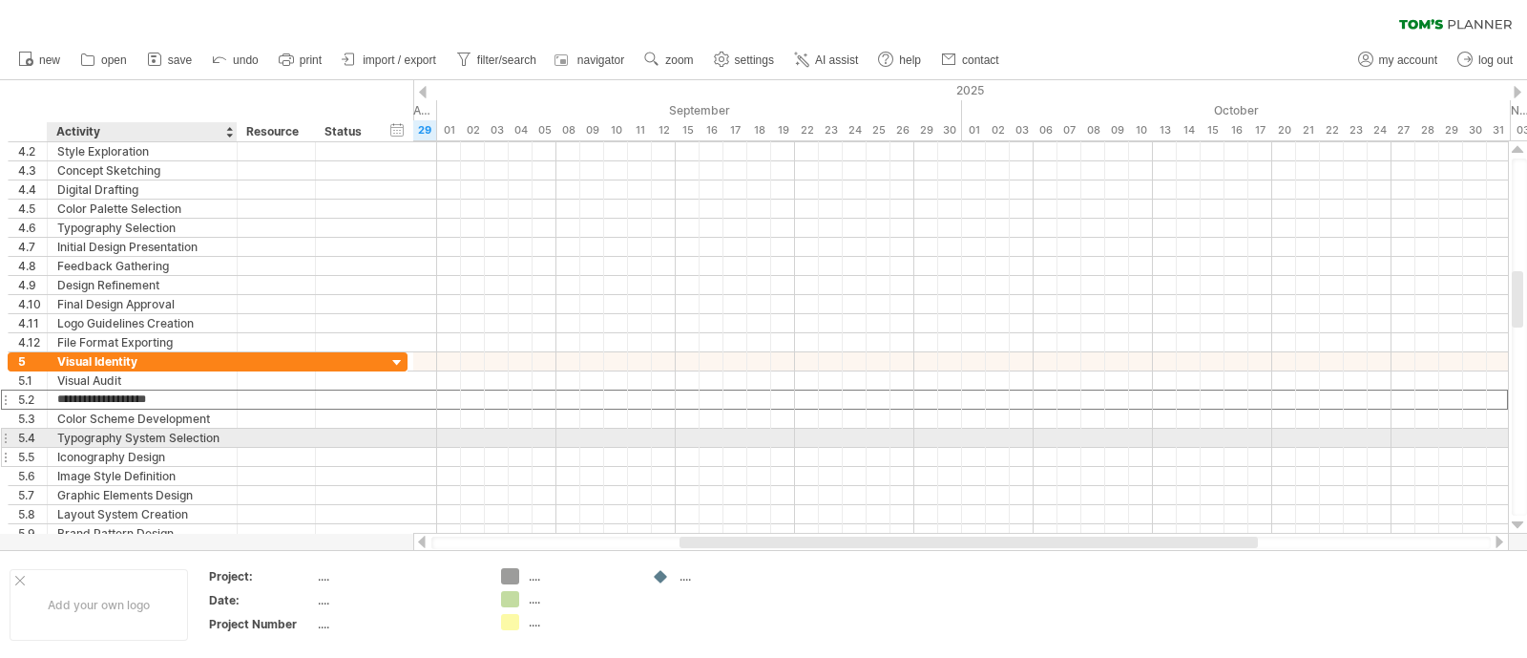
click at [124, 451] on div "Iconography Design" at bounding box center [142, 457] width 170 height 18
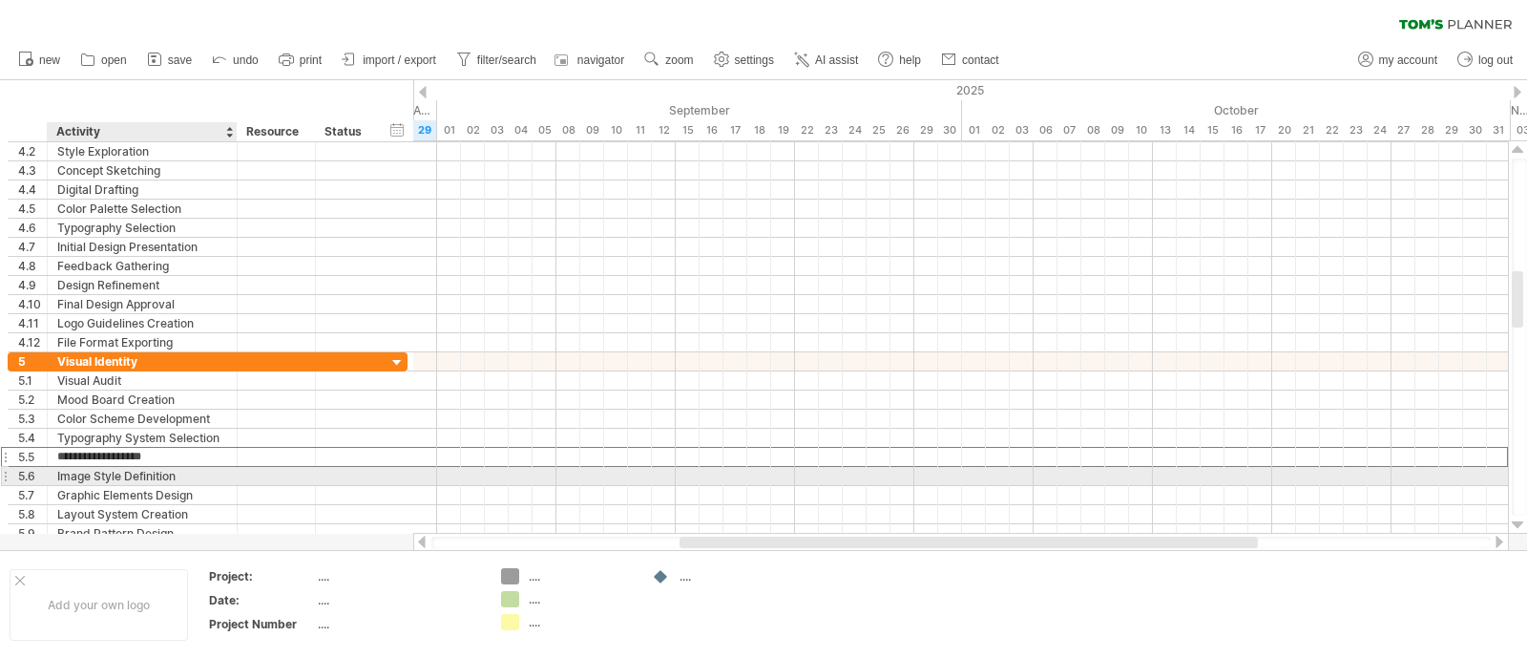
click at [129, 476] on div "Image Style Definition" at bounding box center [142, 476] width 170 height 18
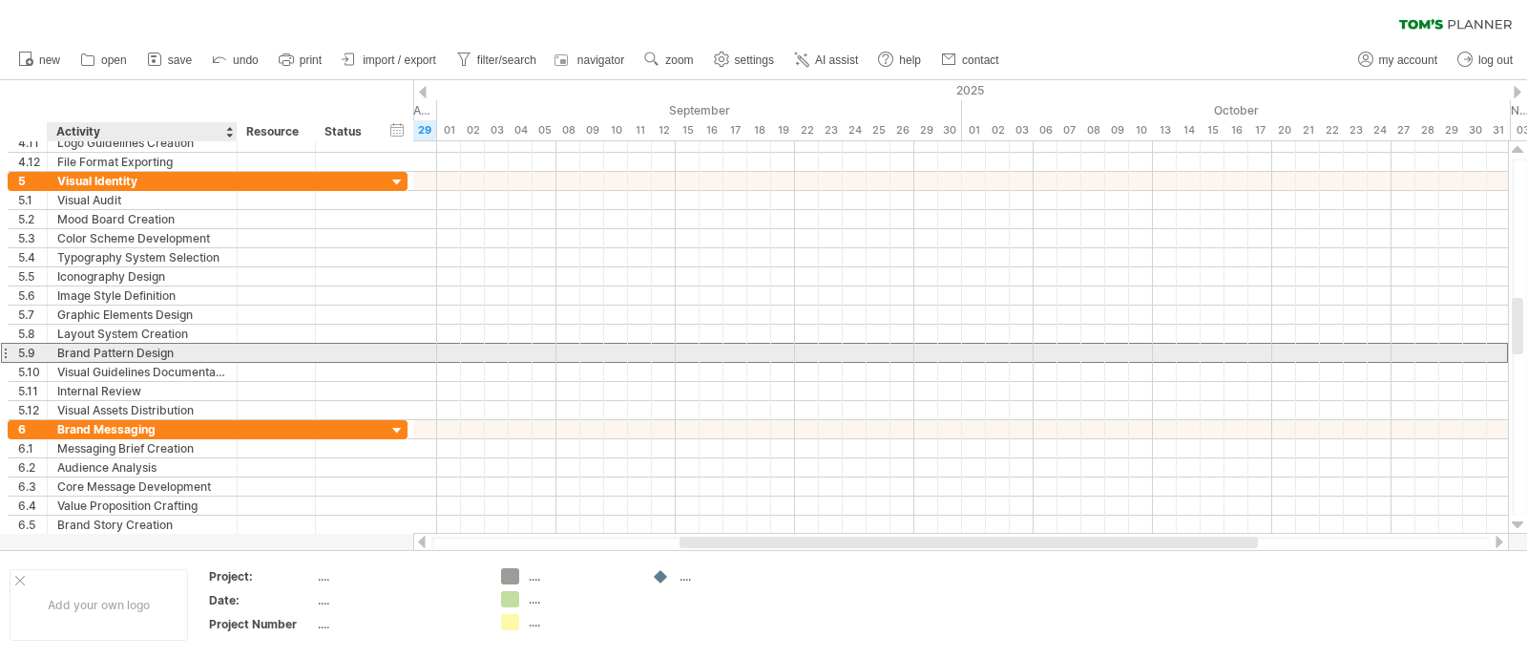
click at [105, 345] on div "Brand Pattern Design" at bounding box center [142, 353] width 170 height 18
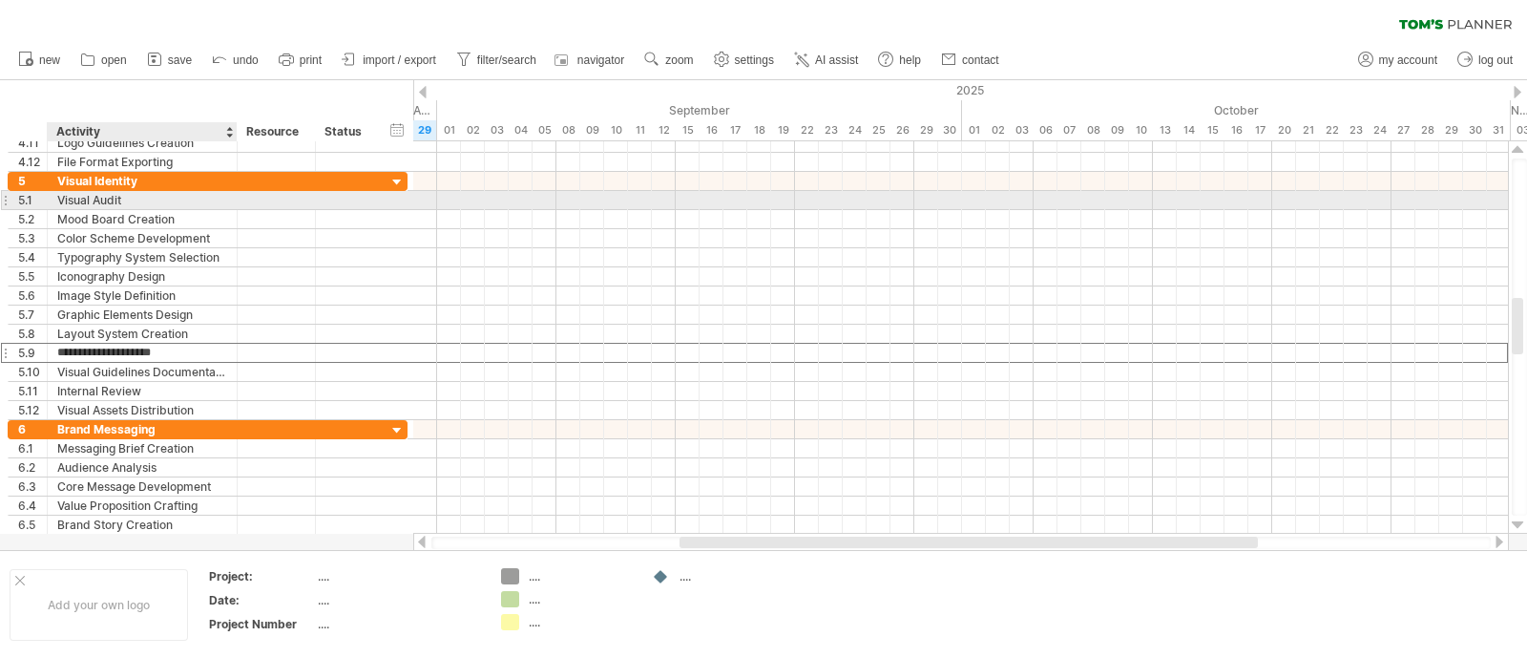
click at [117, 198] on div "Visual Audit" at bounding box center [142, 200] width 170 height 18
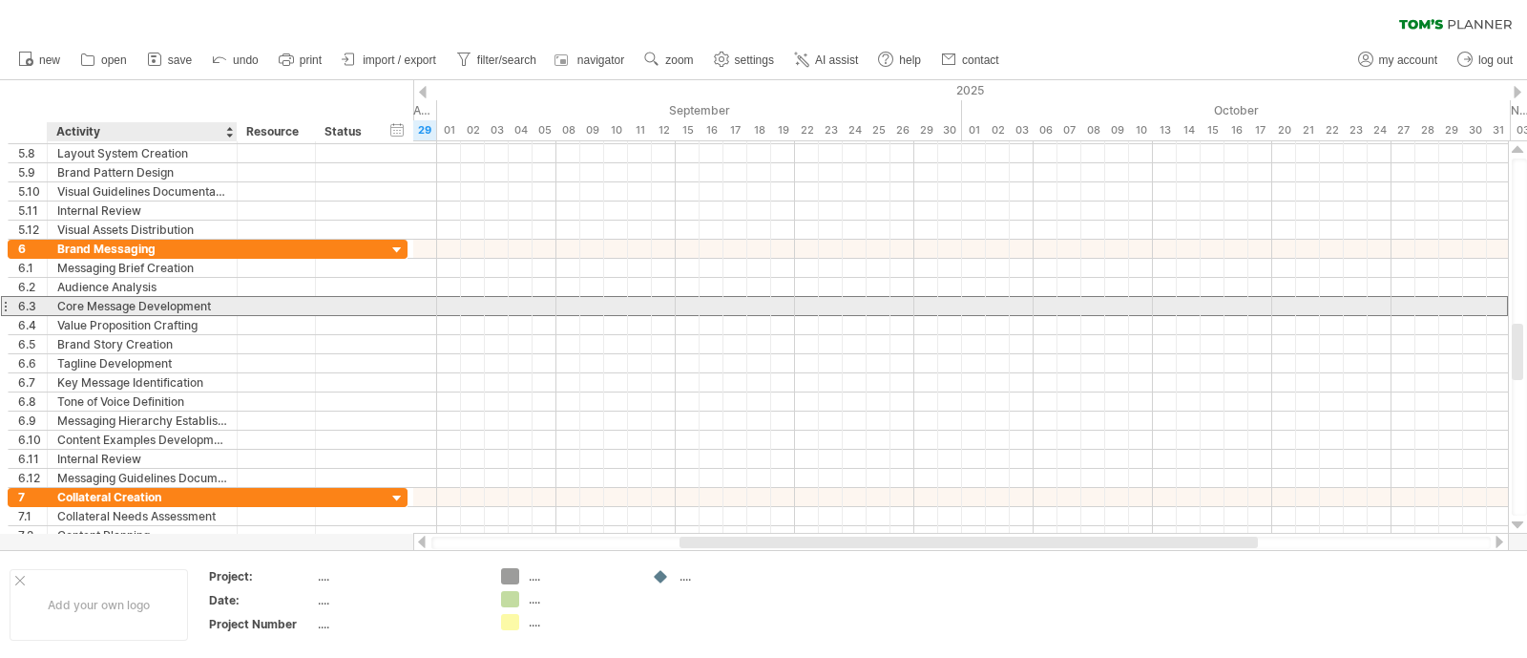
click at [94, 303] on div "Core Message Development" at bounding box center [142, 306] width 170 height 18
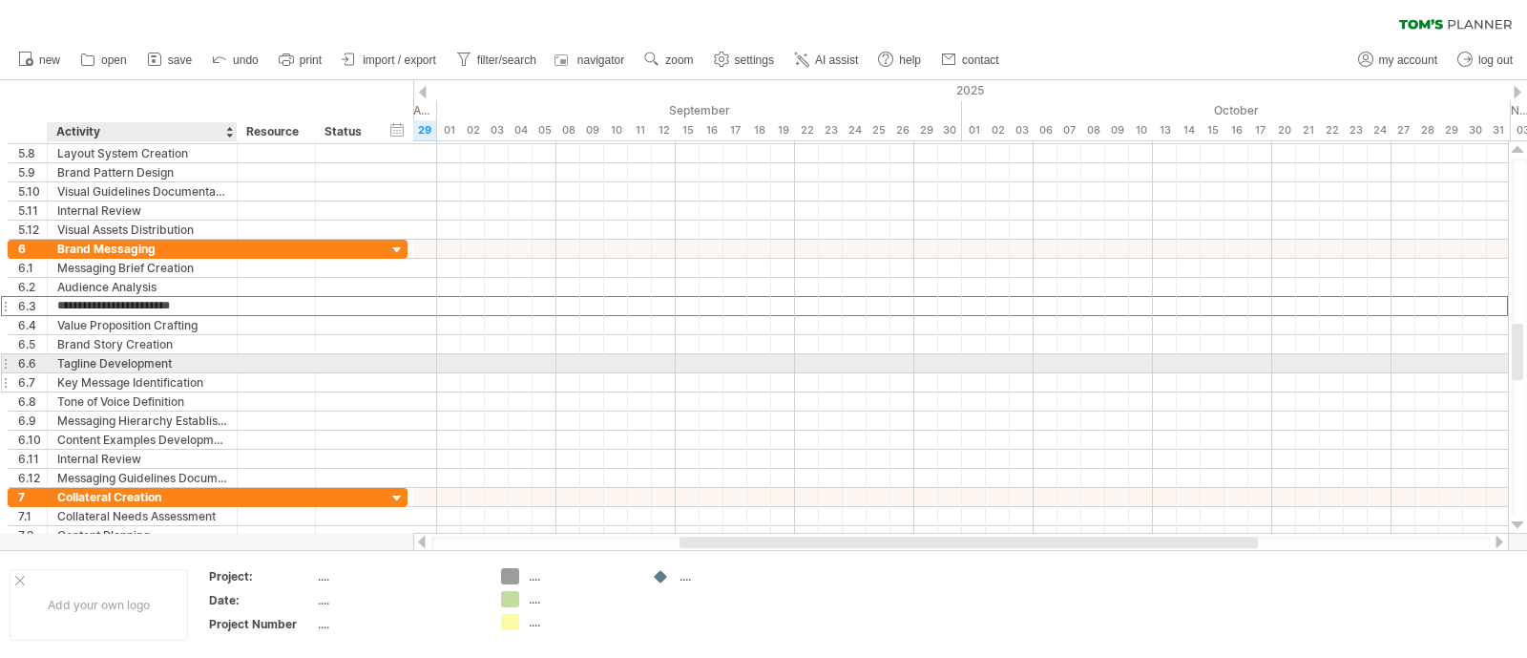
click at [94, 373] on div "Key Message Identification" at bounding box center [142, 382] width 170 height 18
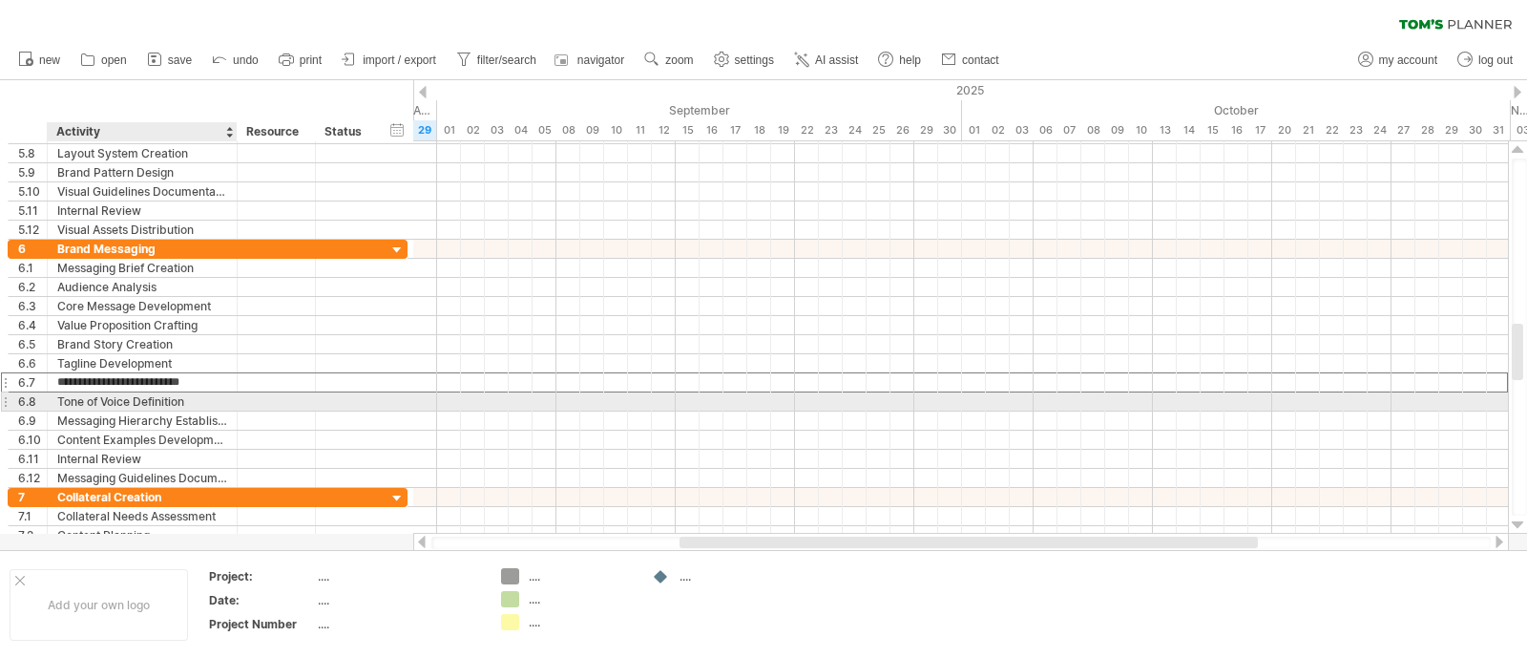
click at [112, 401] on div "Tone of Voice Definition" at bounding box center [142, 401] width 170 height 18
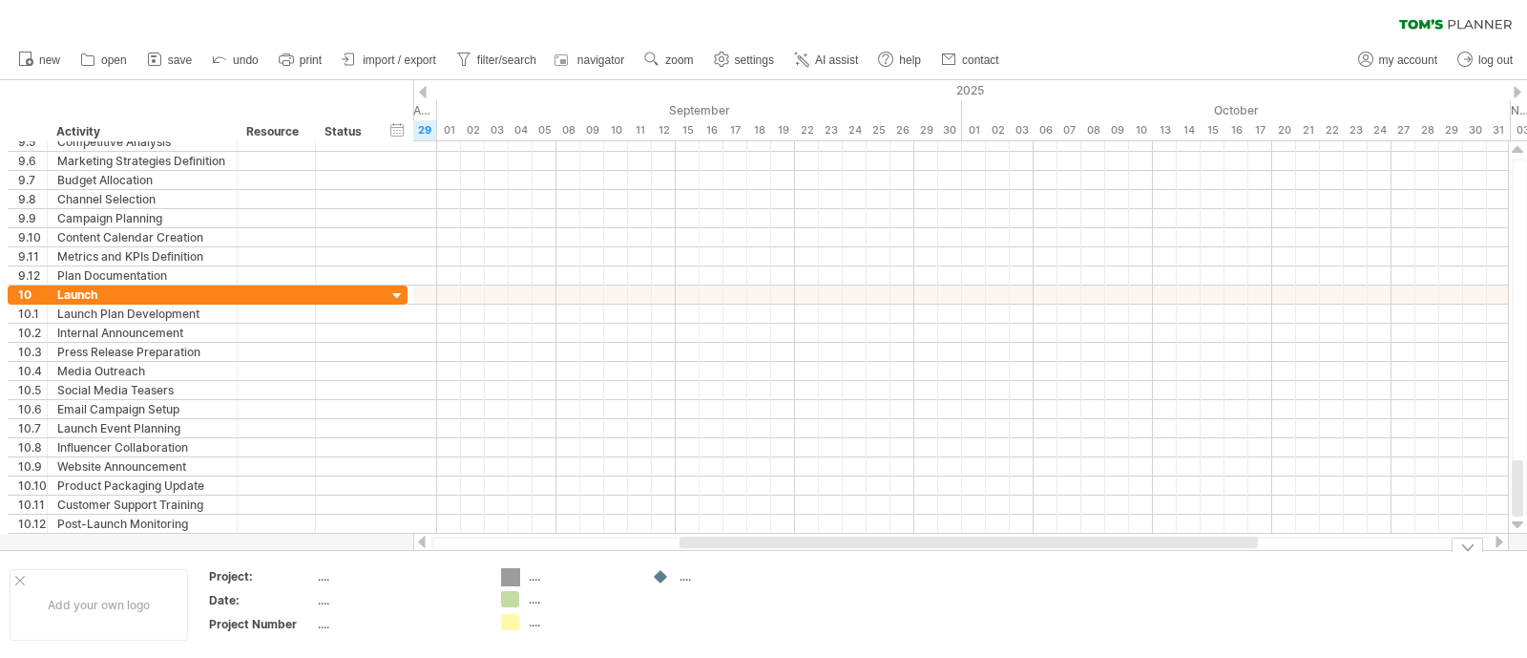
click at [513, 570] on div "Trying to reach [DOMAIN_NAME] Connected again... 0% clear filter new 1" at bounding box center [763, 329] width 1527 height 658
click at [120, 610] on div "Add your own logo" at bounding box center [99, 605] width 178 height 72
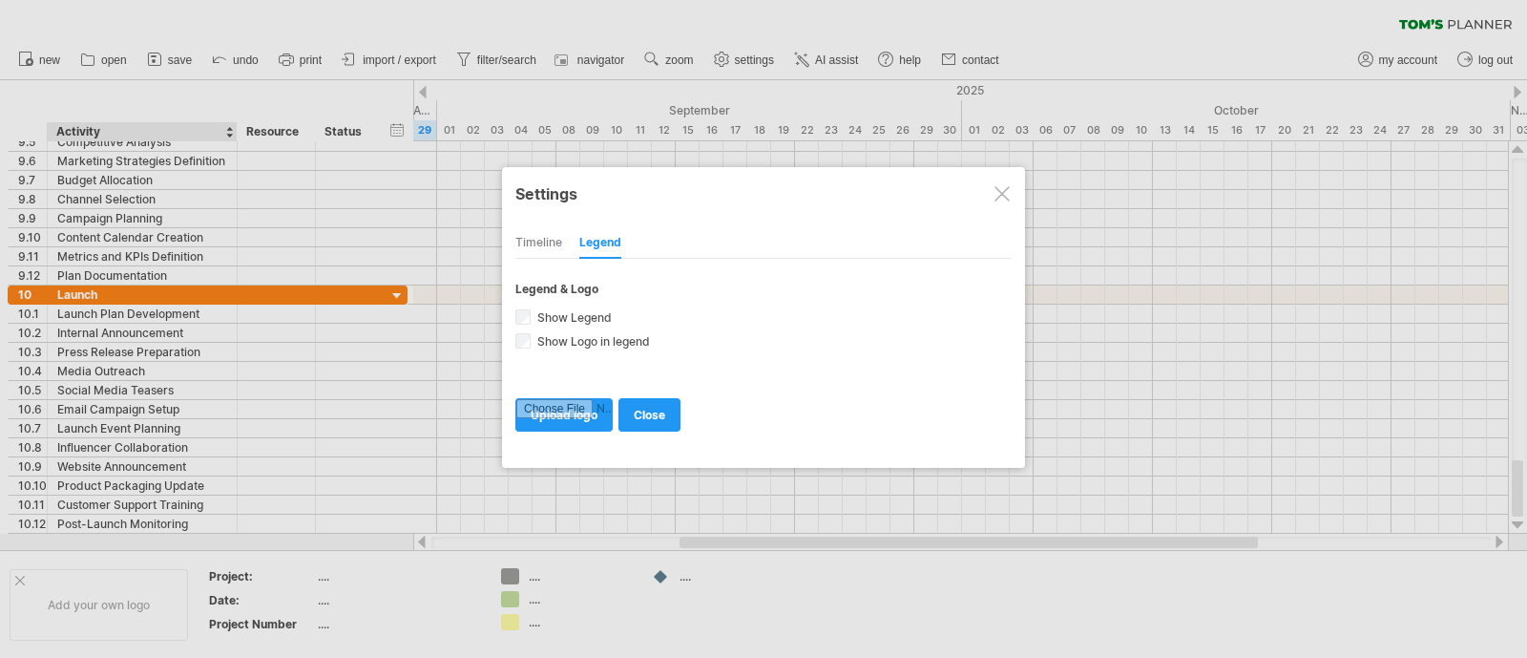
click at [998, 193] on div at bounding box center [1002, 193] width 15 height 15
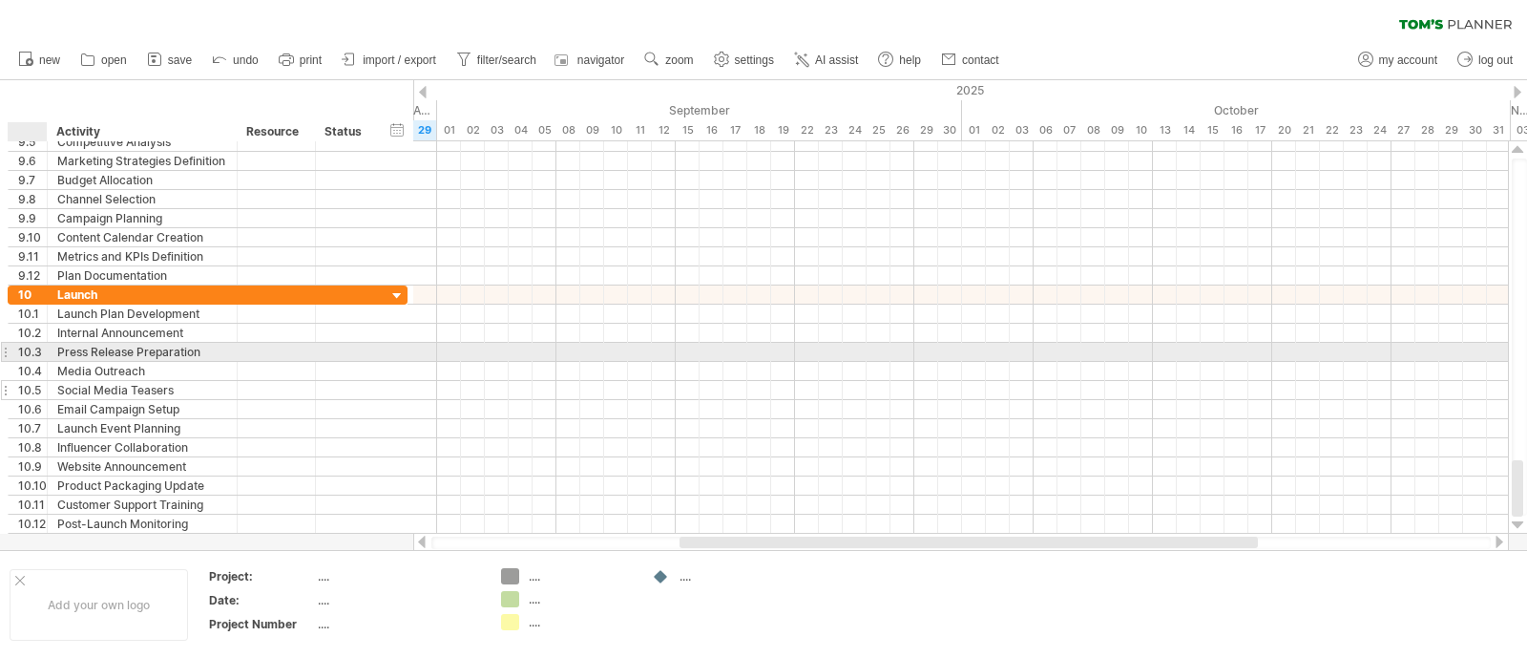
click at [16, 374] on div "10.4" at bounding box center [28, 371] width 39 height 18
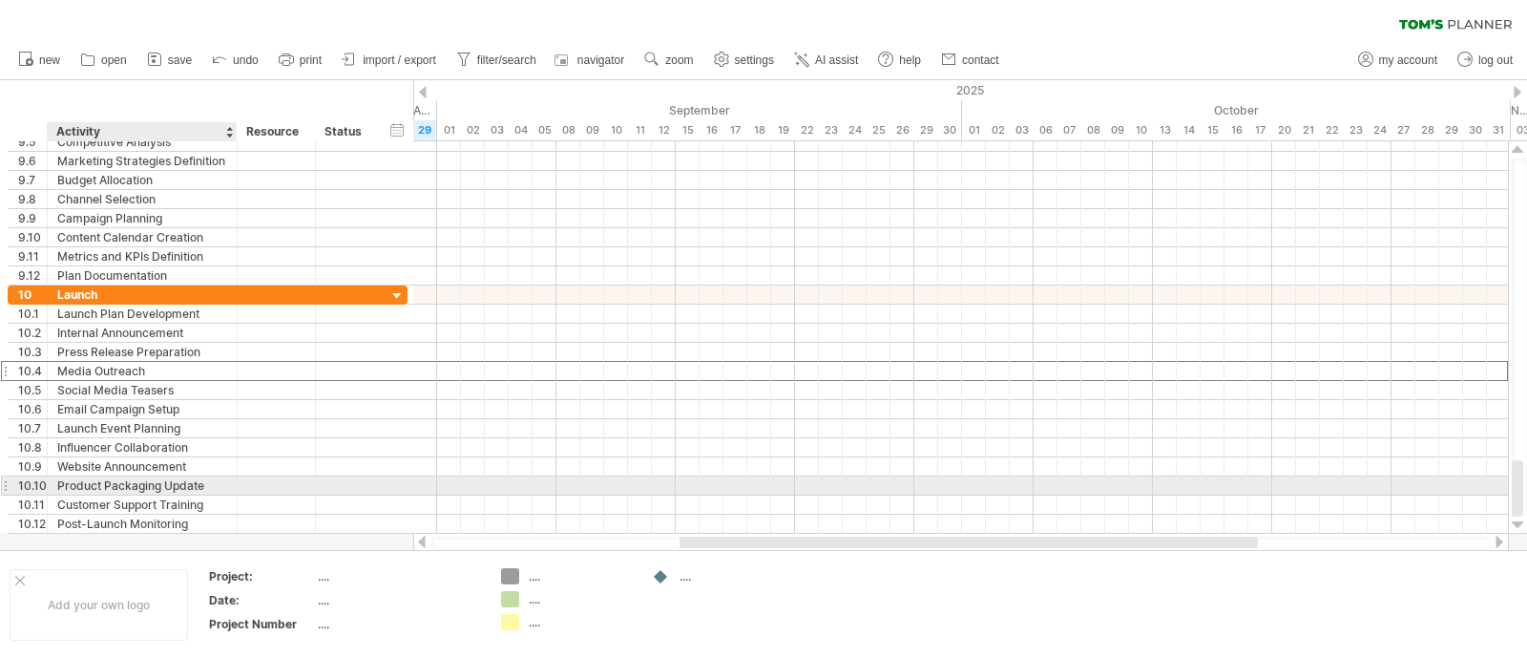
click at [149, 479] on div "Product Packaging Update" at bounding box center [142, 485] width 170 height 18
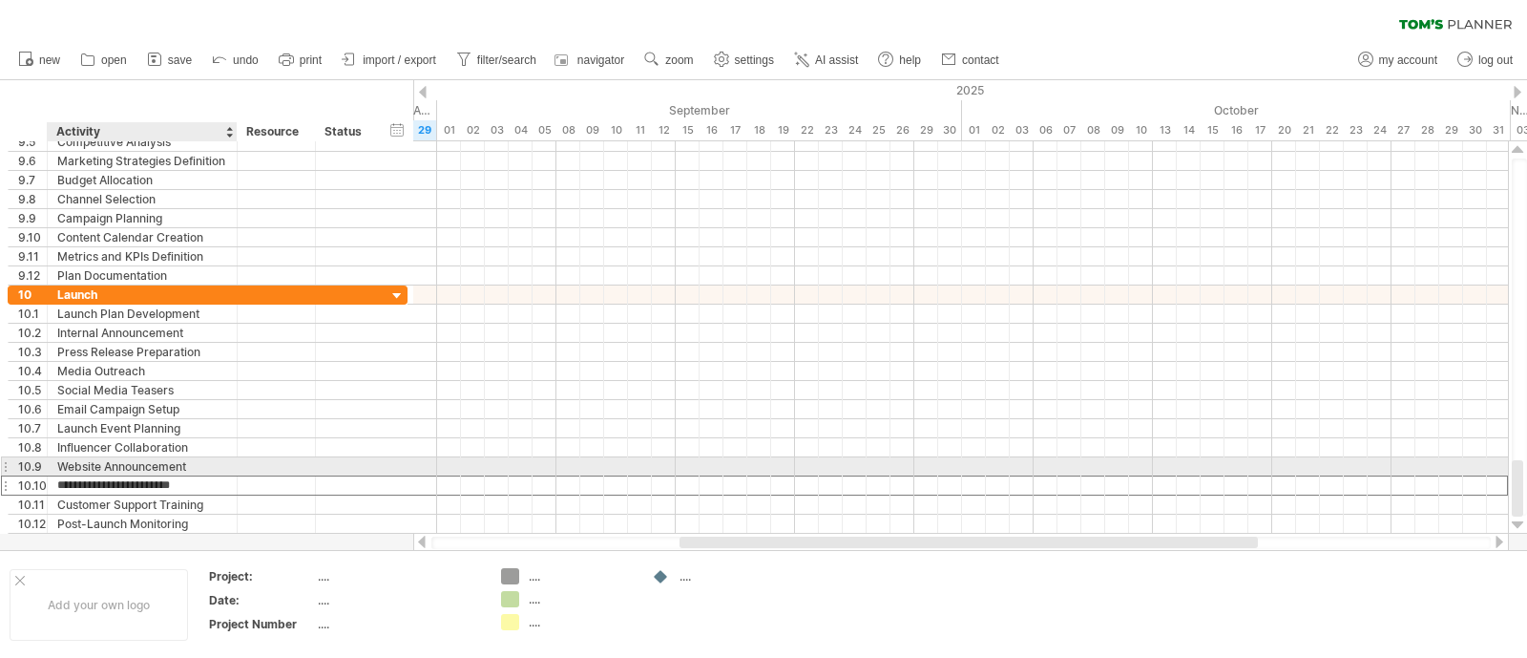
click at [146, 476] on input "**********" at bounding box center [142, 485] width 170 height 18
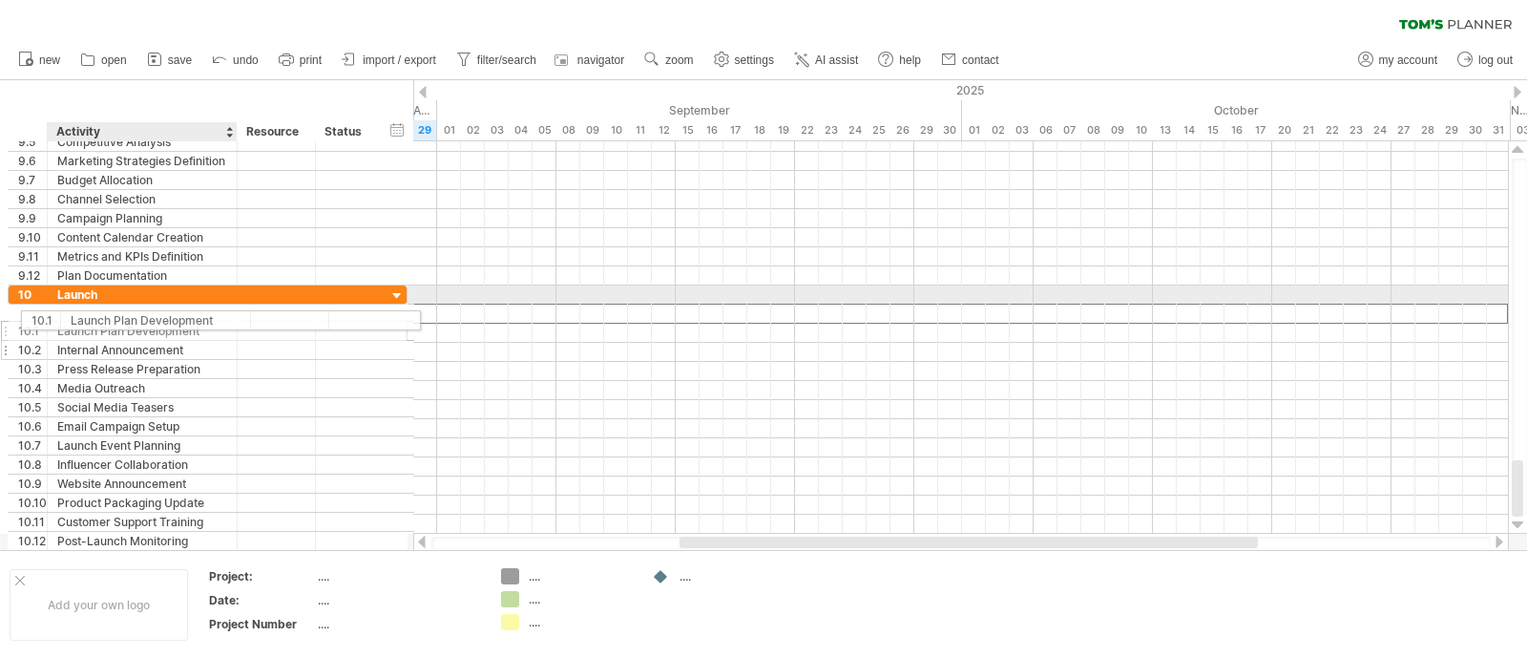
drag, startPoint x: 119, startPoint y: 312, endPoint x: 135, endPoint y: 336, distance: 28.3
click at [134, 336] on div "**********" at bounding box center [208, 417] width 400 height 265
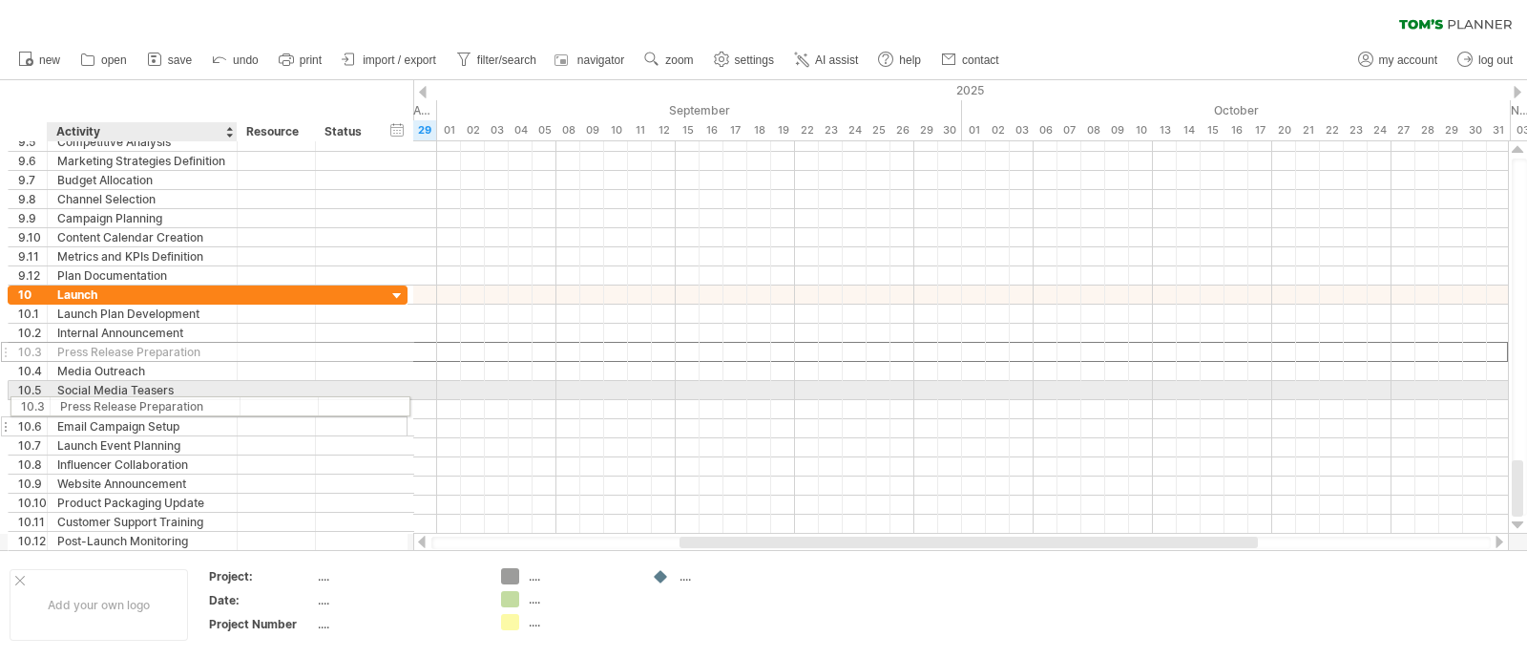
drag, startPoint x: 137, startPoint y: 357, endPoint x: 132, endPoint y: 404, distance: 47.1
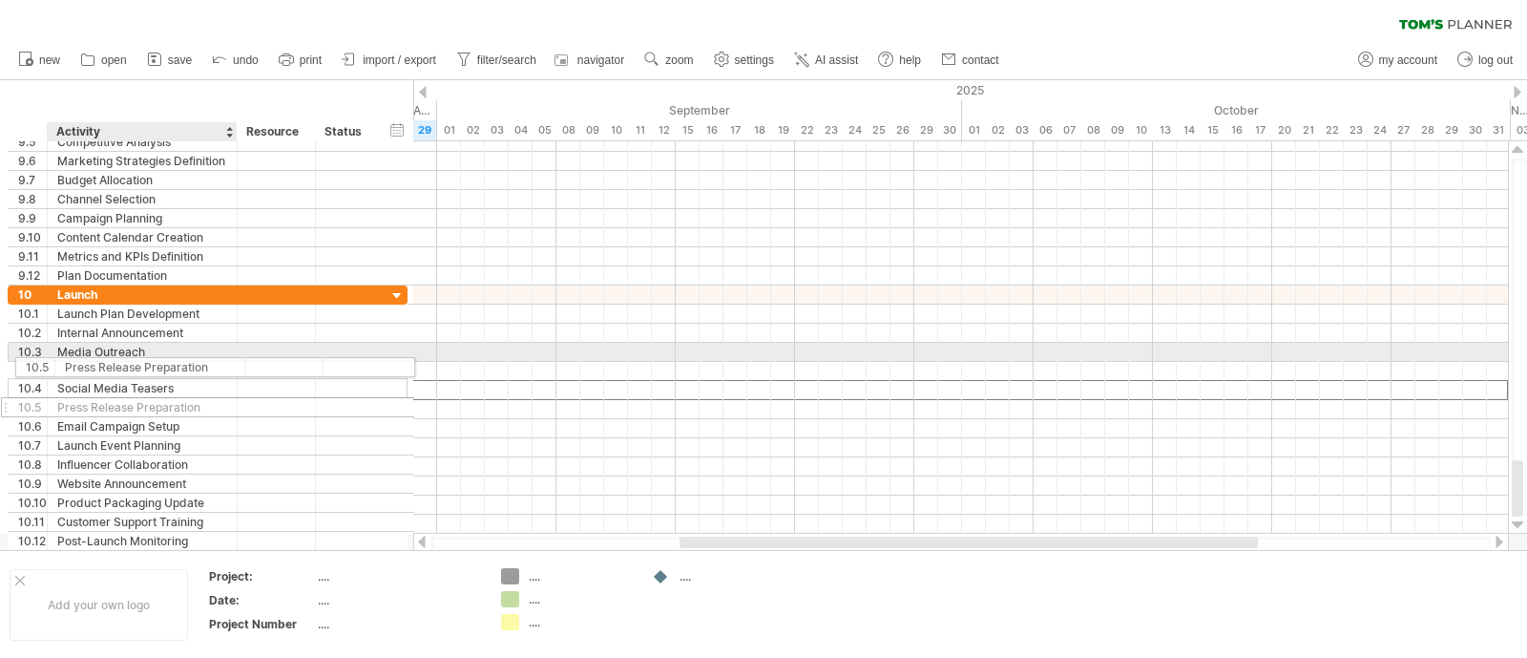
drag, startPoint x: 136, startPoint y: 364, endPoint x: 146, endPoint y: 336, distance: 29.6
drag, startPoint x: 29, startPoint y: 384, endPoint x: 28, endPoint y: 373, distance: 10.5
drag, startPoint x: 3, startPoint y: 384, endPoint x: 3, endPoint y: 351, distance: 32.5
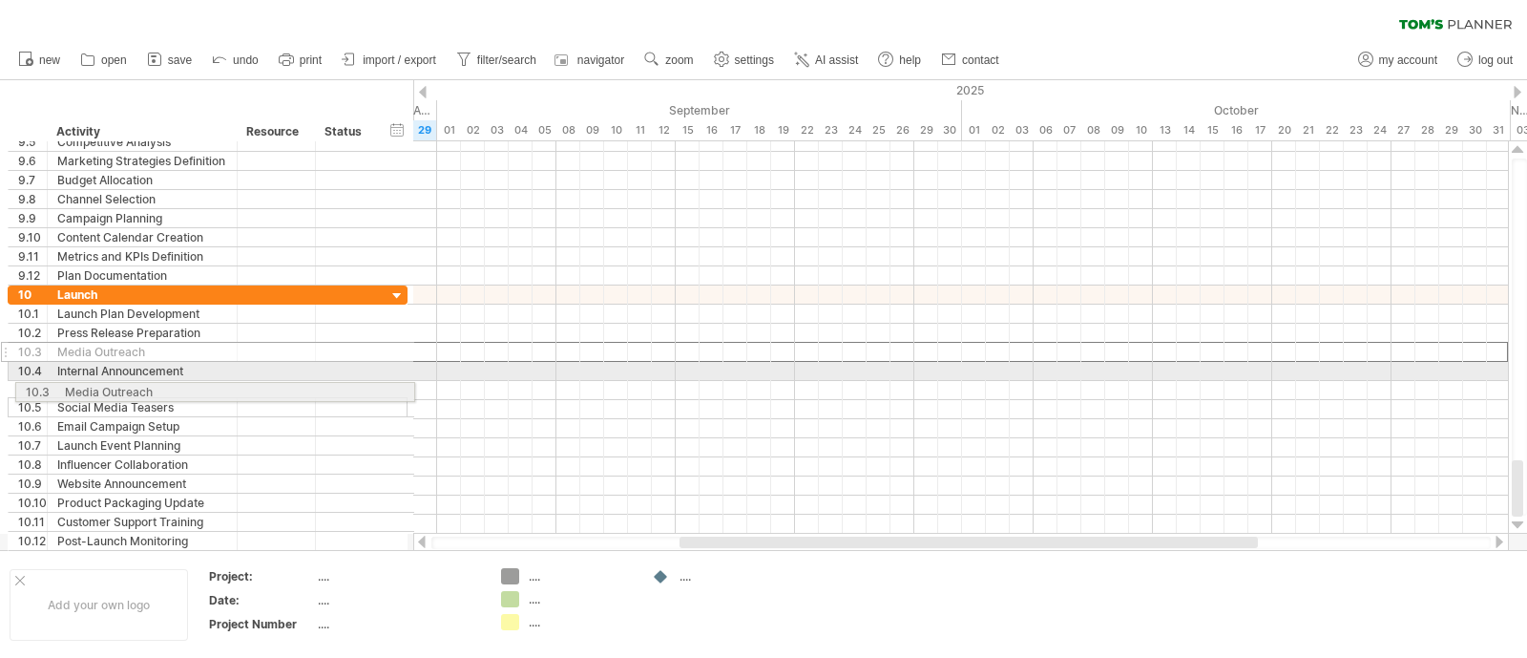
drag, startPoint x: 3, startPoint y: 351, endPoint x: 5, endPoint y: 388, distance: 37.3
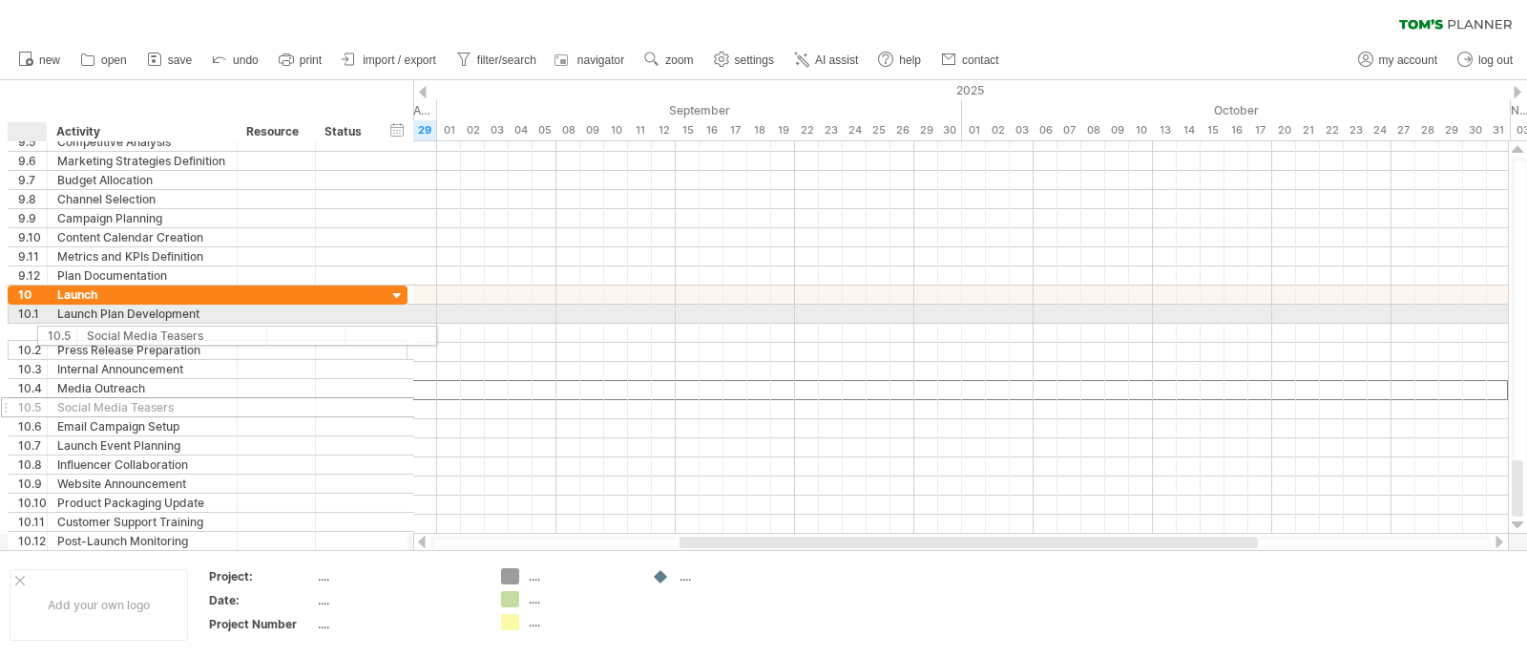
drag, startPoint x: 4, startPoint y: 388, endPoint x: 29, endPoint y: 331, distance: 62.4
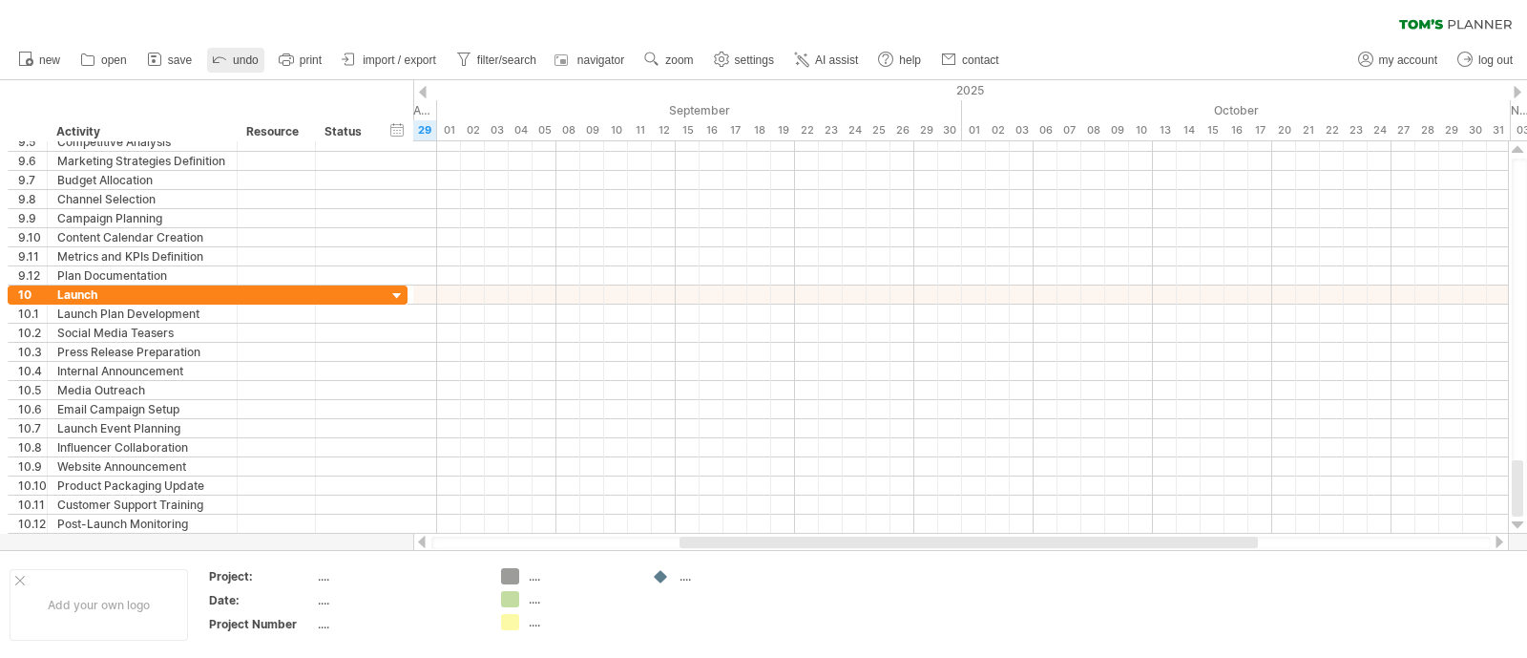
click at [234, 64] on span "undo" at bounding box center [246, 59] width 26 height 13
click at [231, 70] on link "undo" at bounding box center [235, 60] width 57 height 25
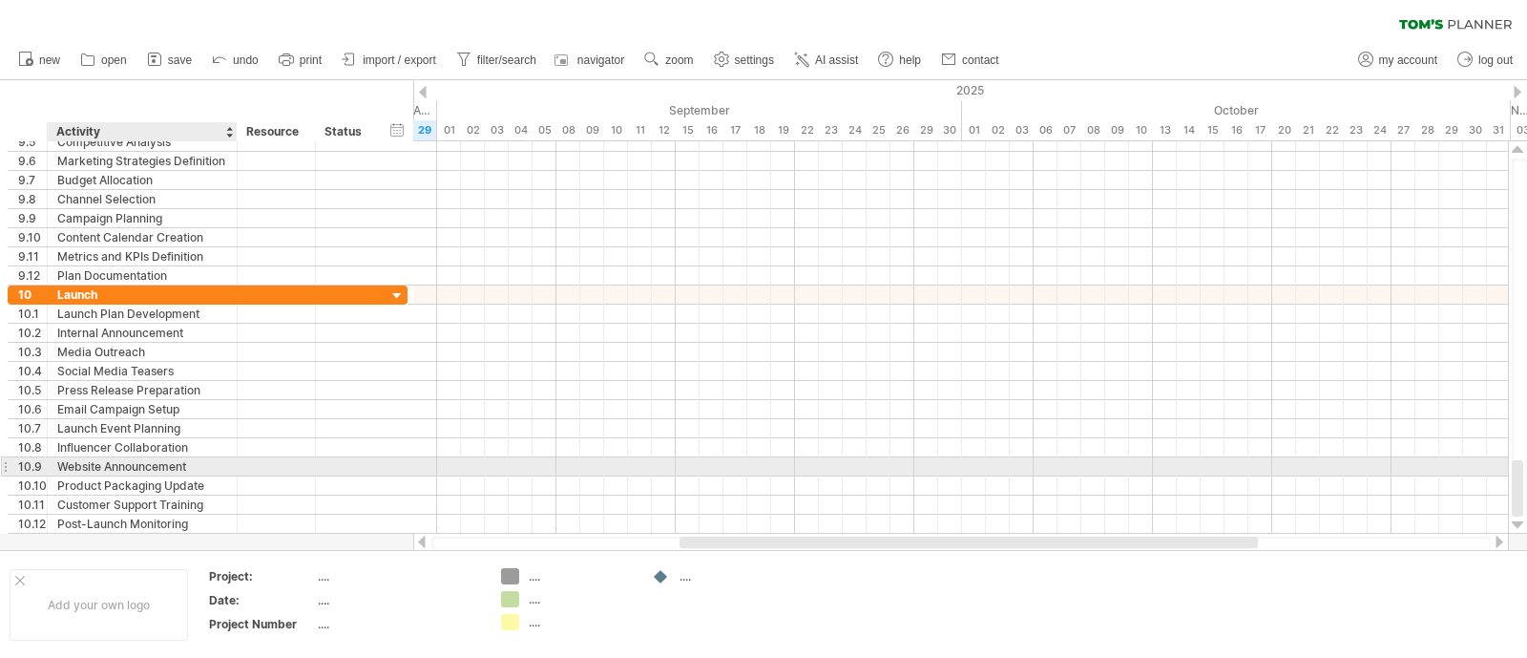
drag, startPoint x: 153, startPoint y: 464, endPoint x: 238, endPoint y: 470, distance: 85.1
click at [155, 464] on div "Website Announcement" at bounding box center [142, 466] width 170 height 18
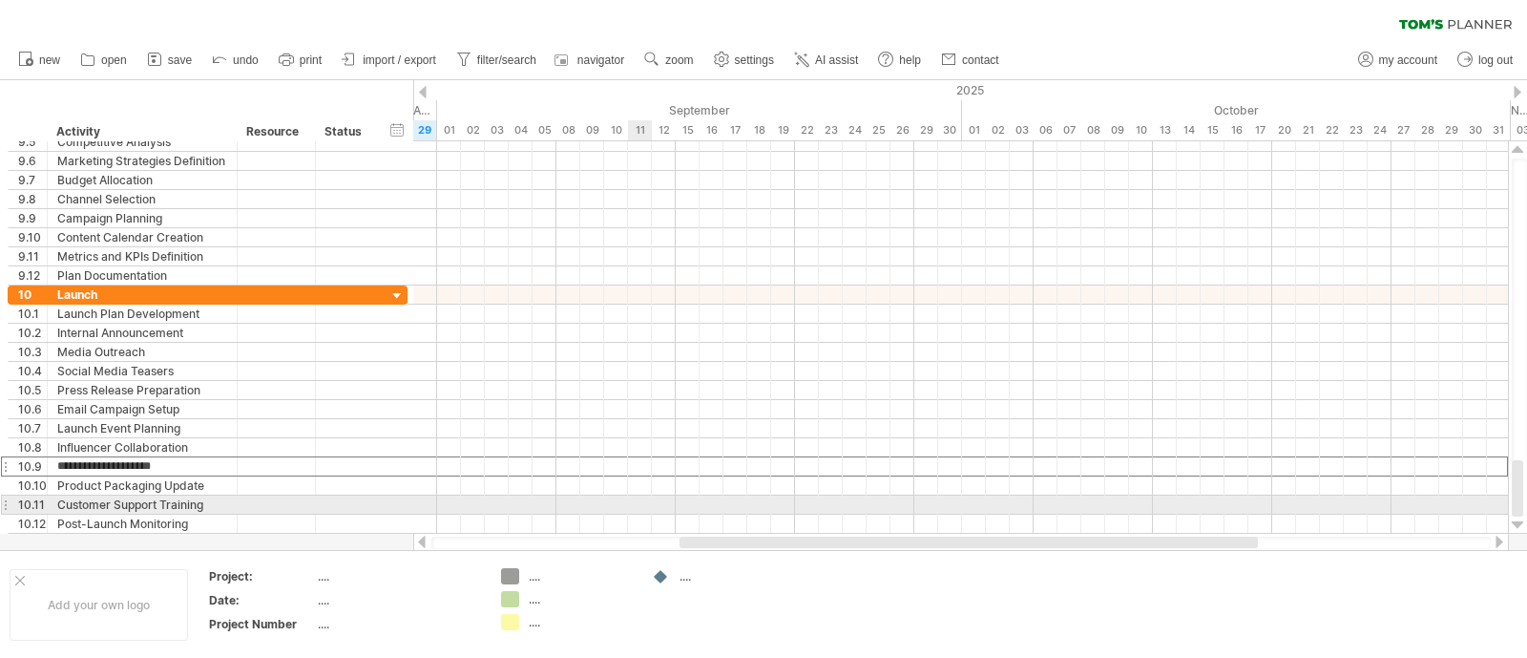
click at [632, 508] on div at bounding box center [960, 504] width 1095 height 19
click at [96, 504] on div "Customer Support Training" at bounding box center [142, 504] width 170 height 18
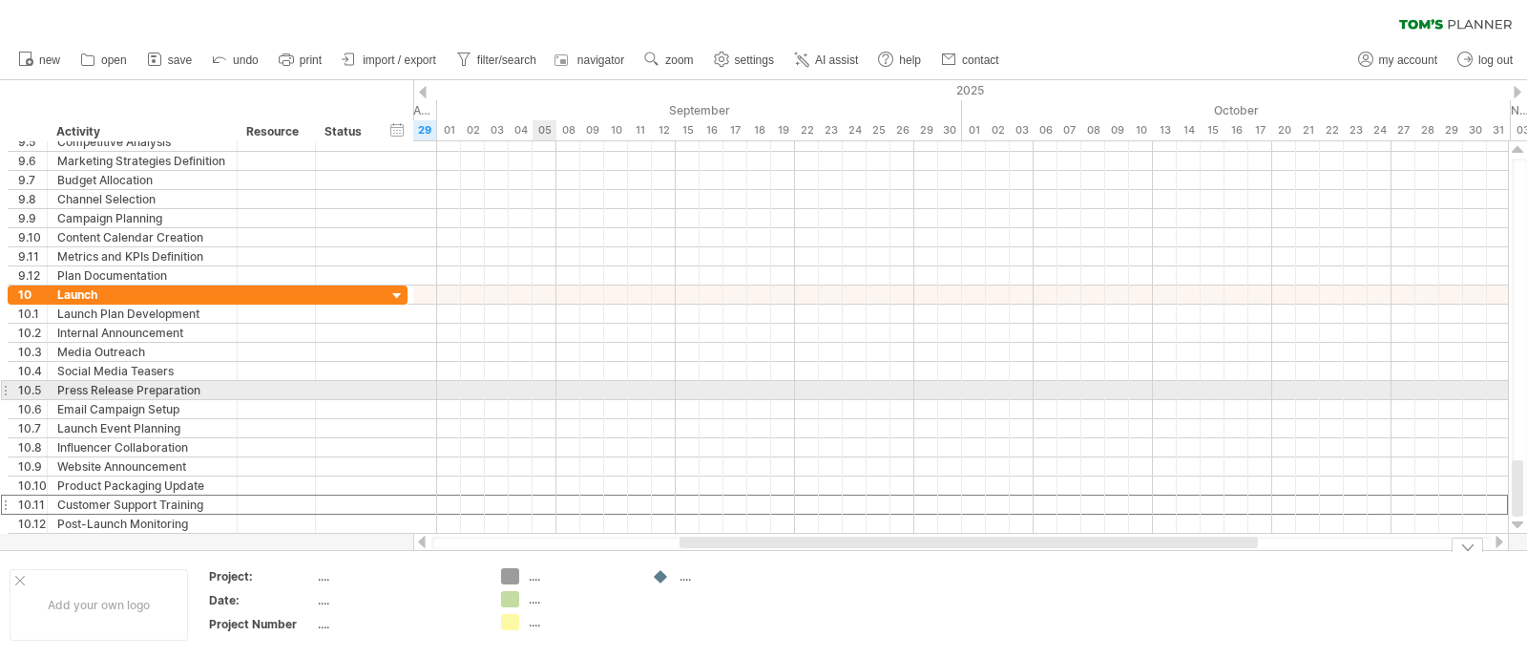
click at [539, 392] on div at bounding box center [960, 390] width 1095 height 19
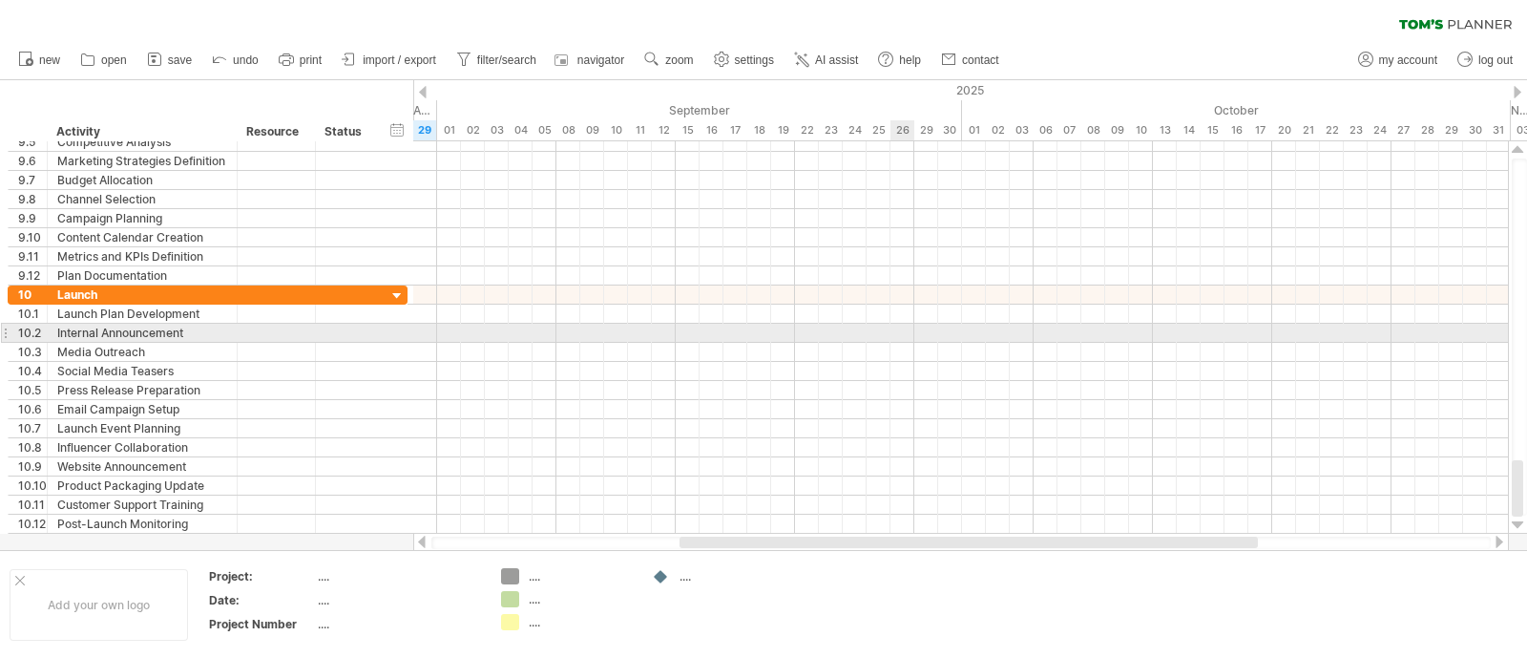
click at [902, 343] on div at bounding box center [960, 352] width 1095 height 19
